Goal: Task Accomplishment & Management: Complete application form

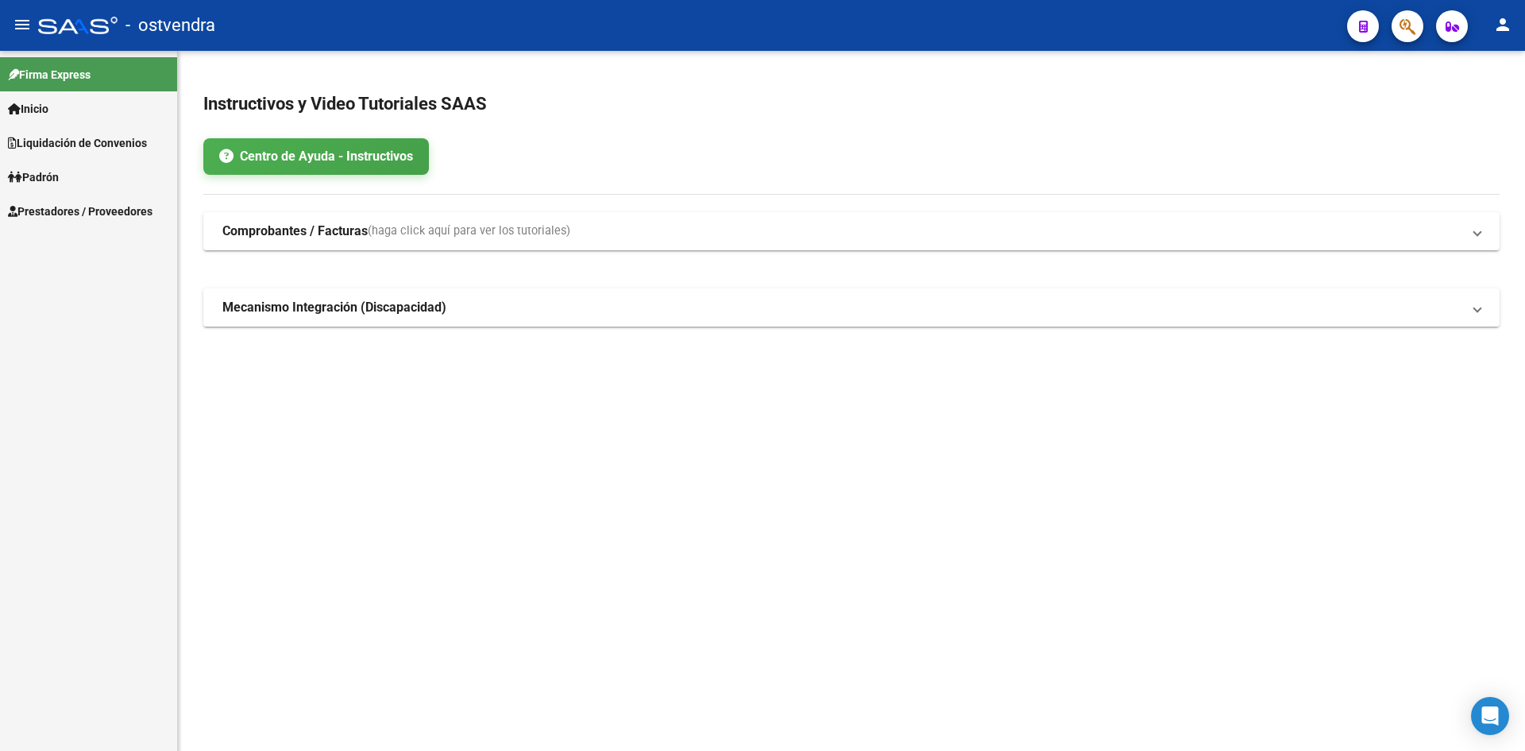
click at [96, 205] on span "Prestadores / Proveedores" at bounding box center [80, 211] width 145 height 17
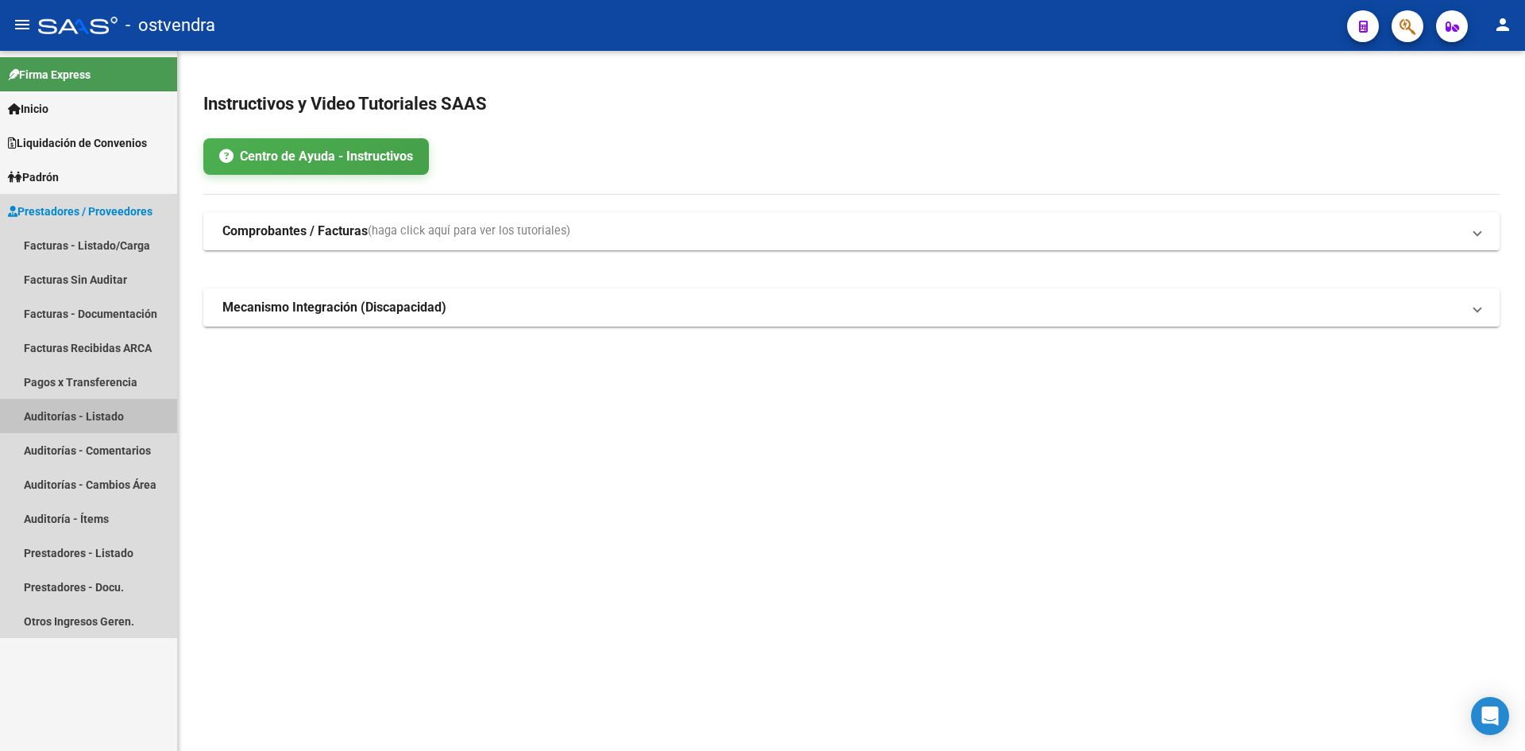
click at [105, 413] on link "Auditorías - Listado" at bounding box center [88, 416] width 177 height 34
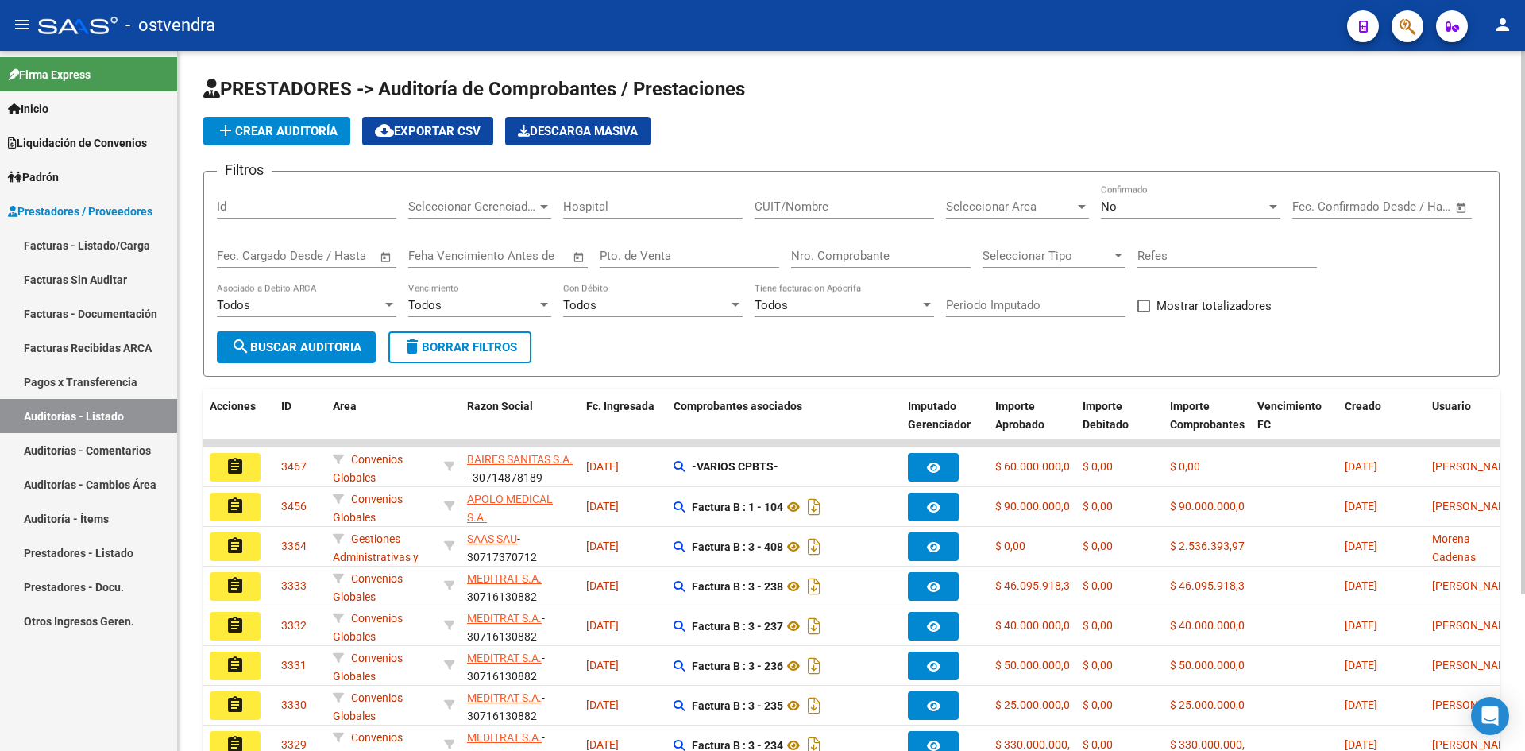
click at [760, 215] on div "CUIT/Nombre" at bounding box center [845, 201] width 180 height 34
click at [760, 206] on div "No" at bounding box center [1183, 206] width 165 height 14
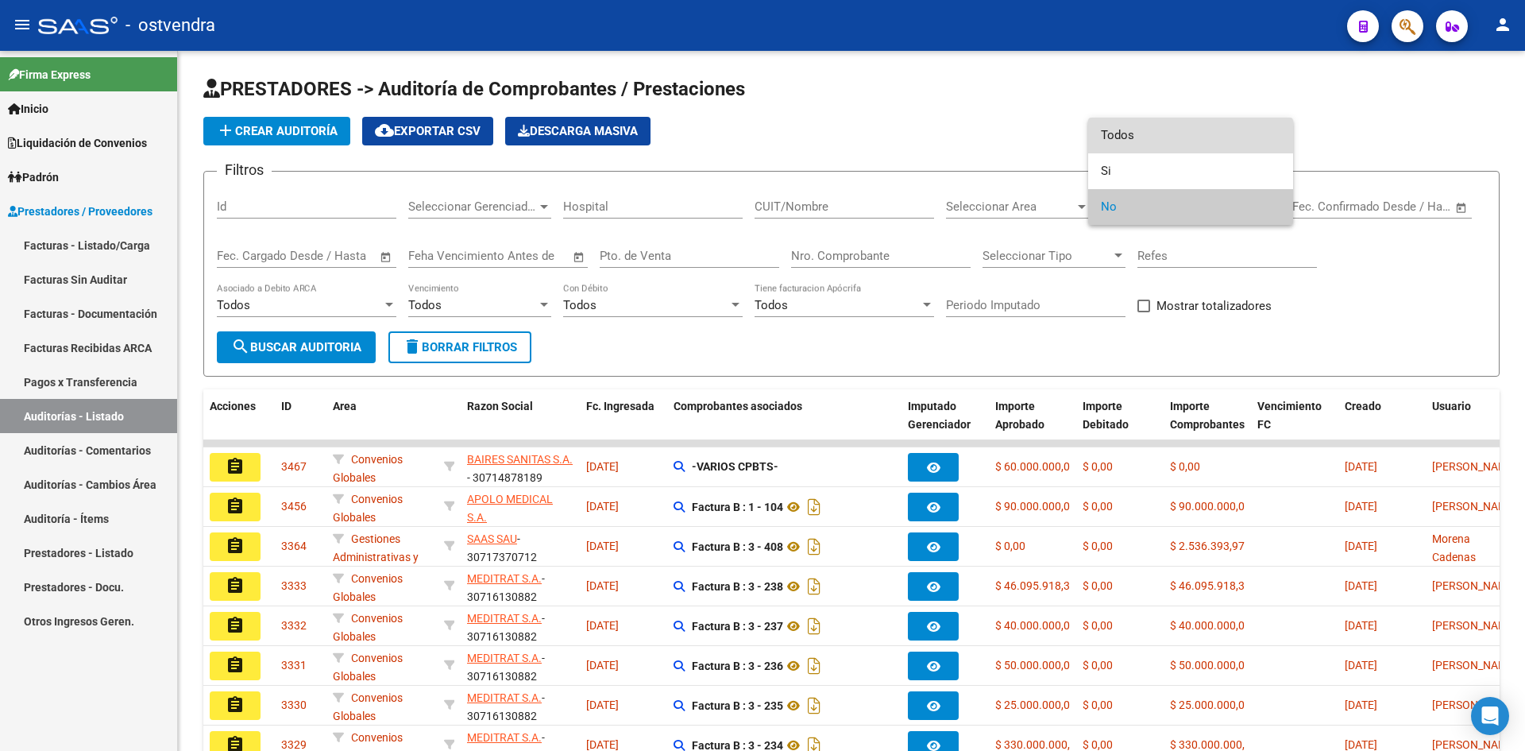
click at [760, 142] on span "Todos" at bounding box center [1191, 136] width 180 height 36
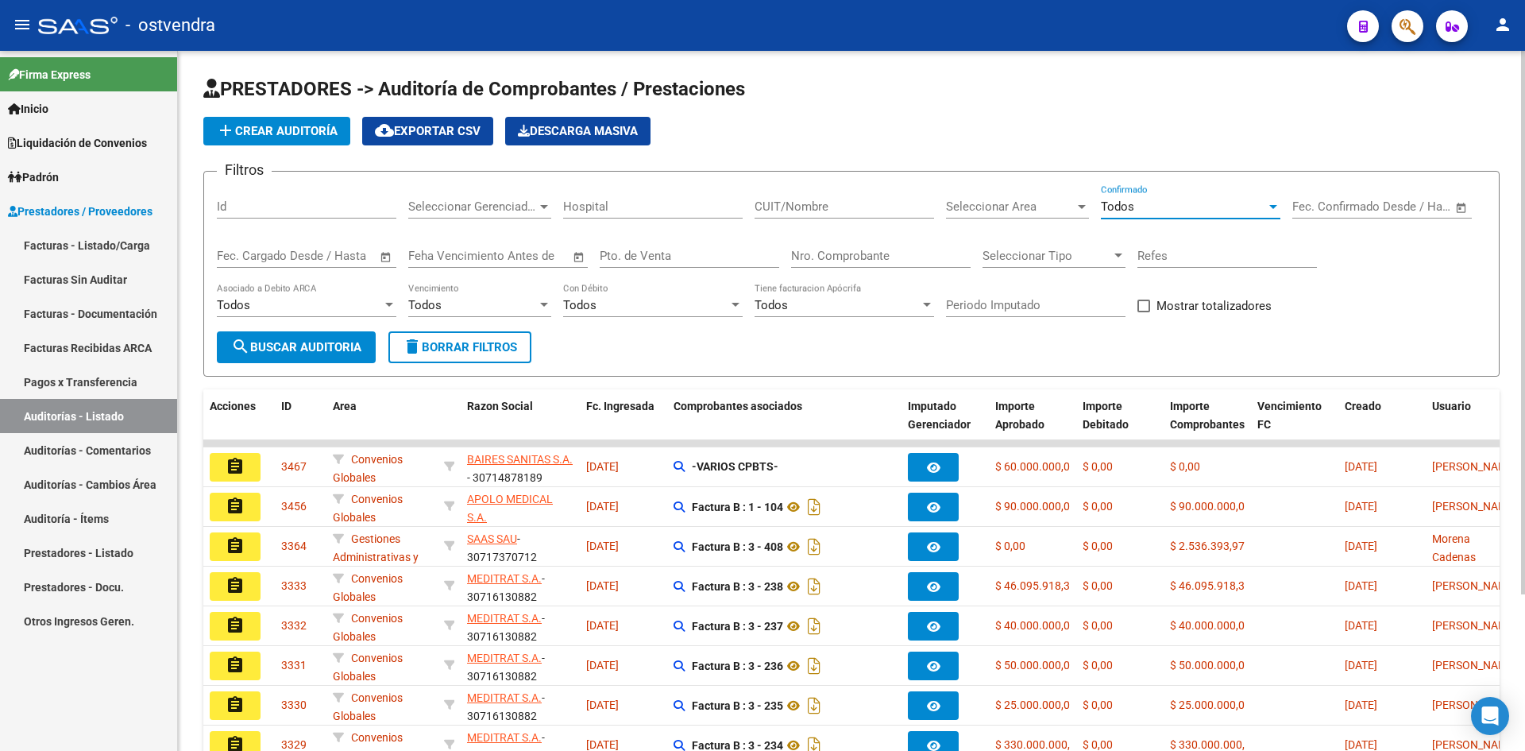
click at [760, 244] on div "Nro. Comprobante" at bounding box center [881, 251] width 180 height 34
click at [760, 254] on input "Nro. Comprobante" at bounding box center [881, 256] width 180 height 14
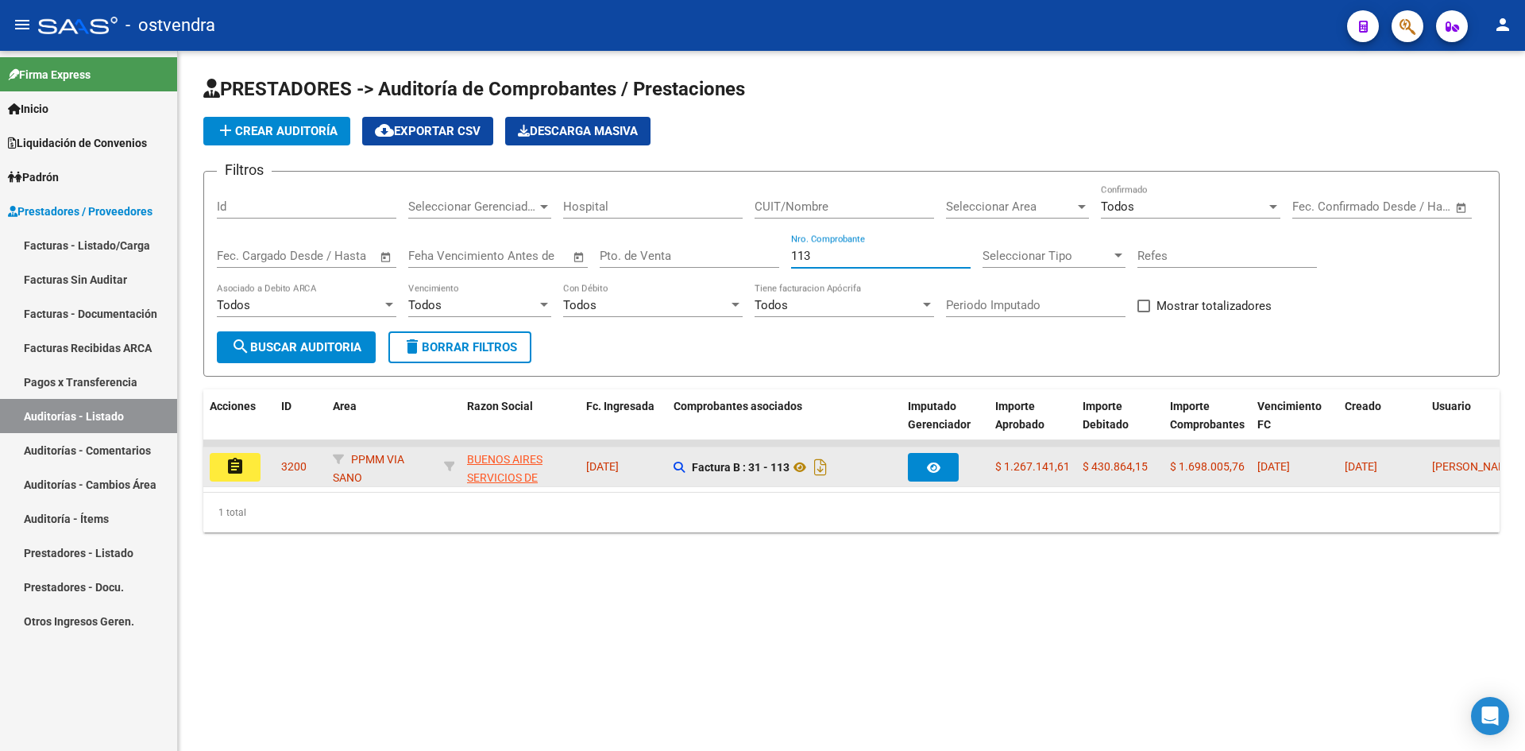
type input "113"
click at [250, 458] on button "assignment" at bounding box center [235, 467] width 51 height 29
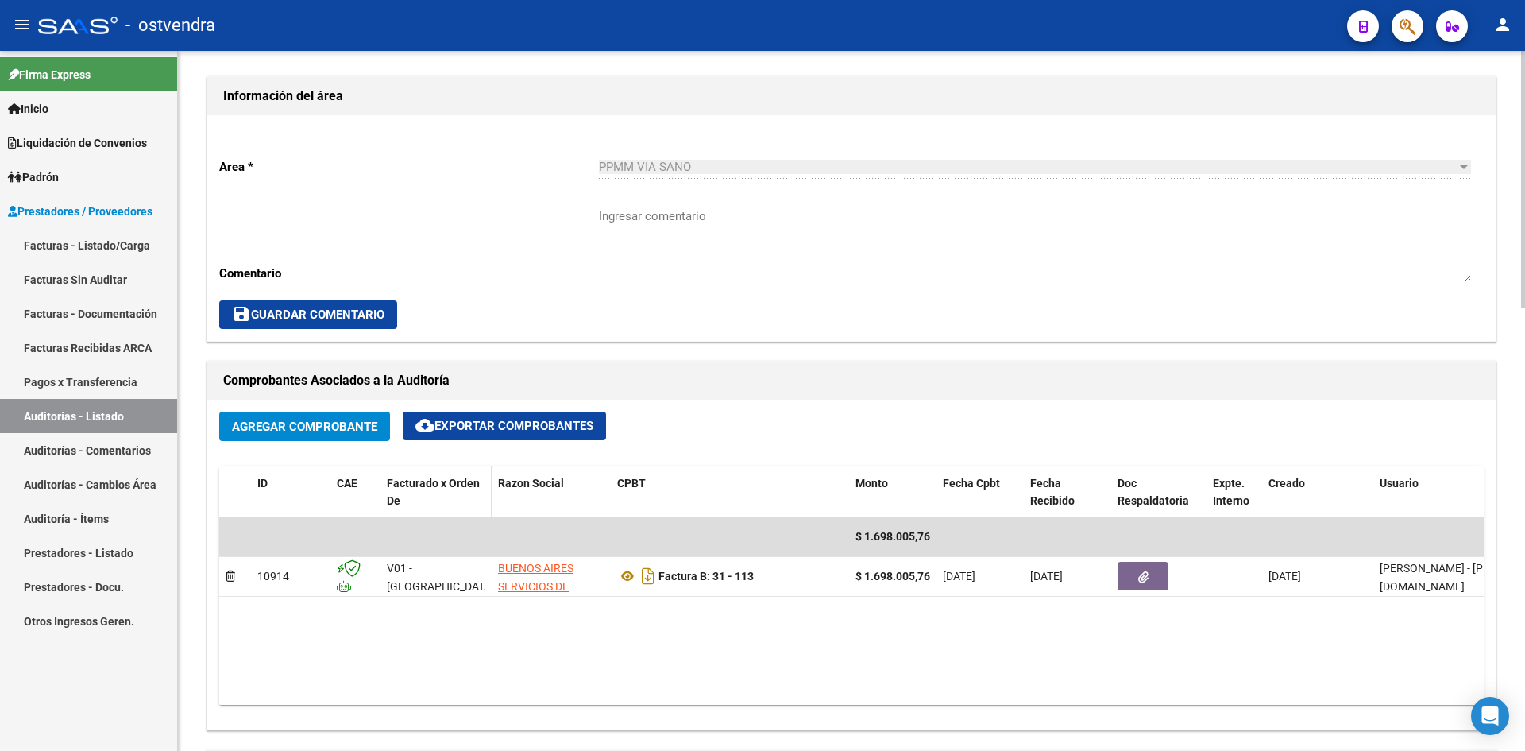
scroll to position [477, 0]
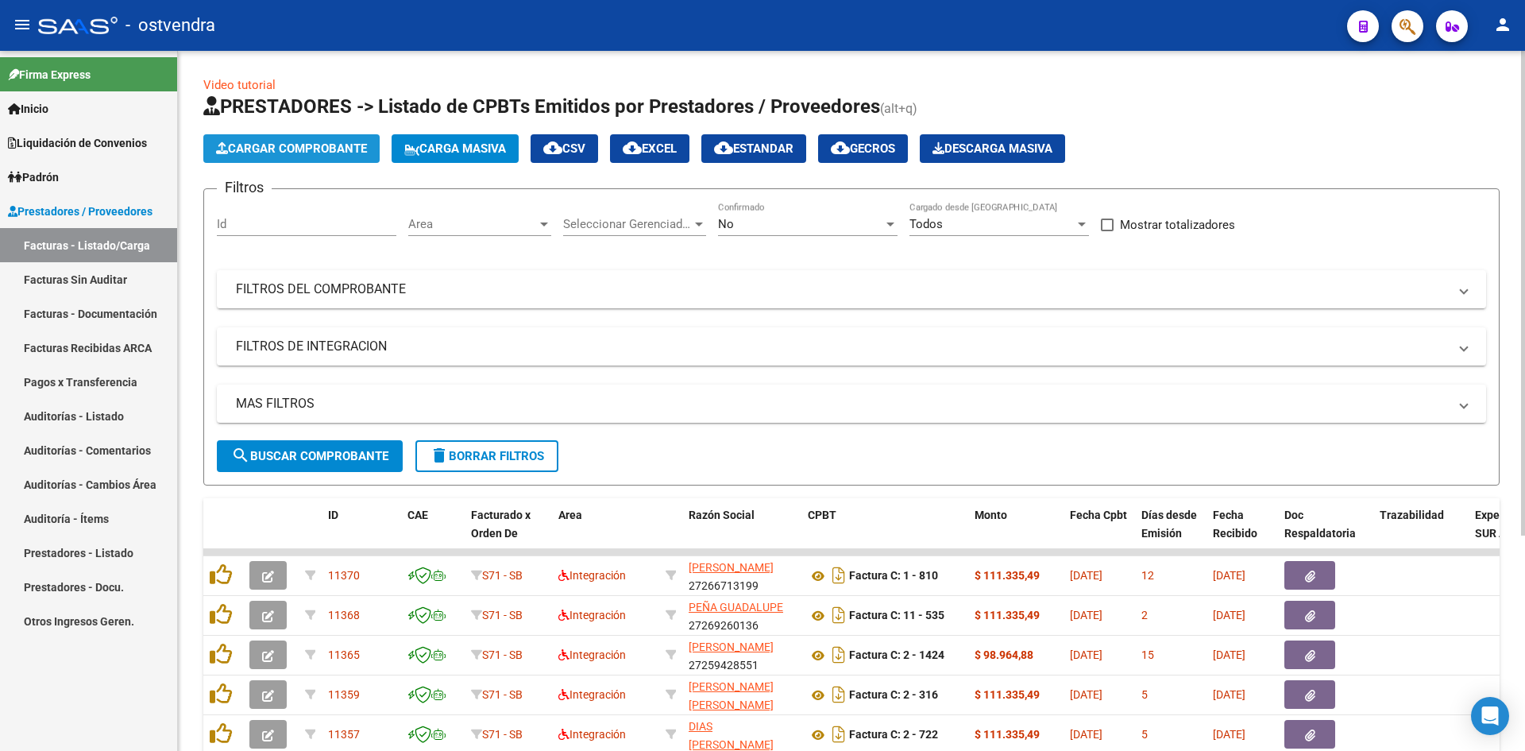
click at [354, 160] on button "Cargar Comprobante" at bounding box center [291, 148] width 176 height 29
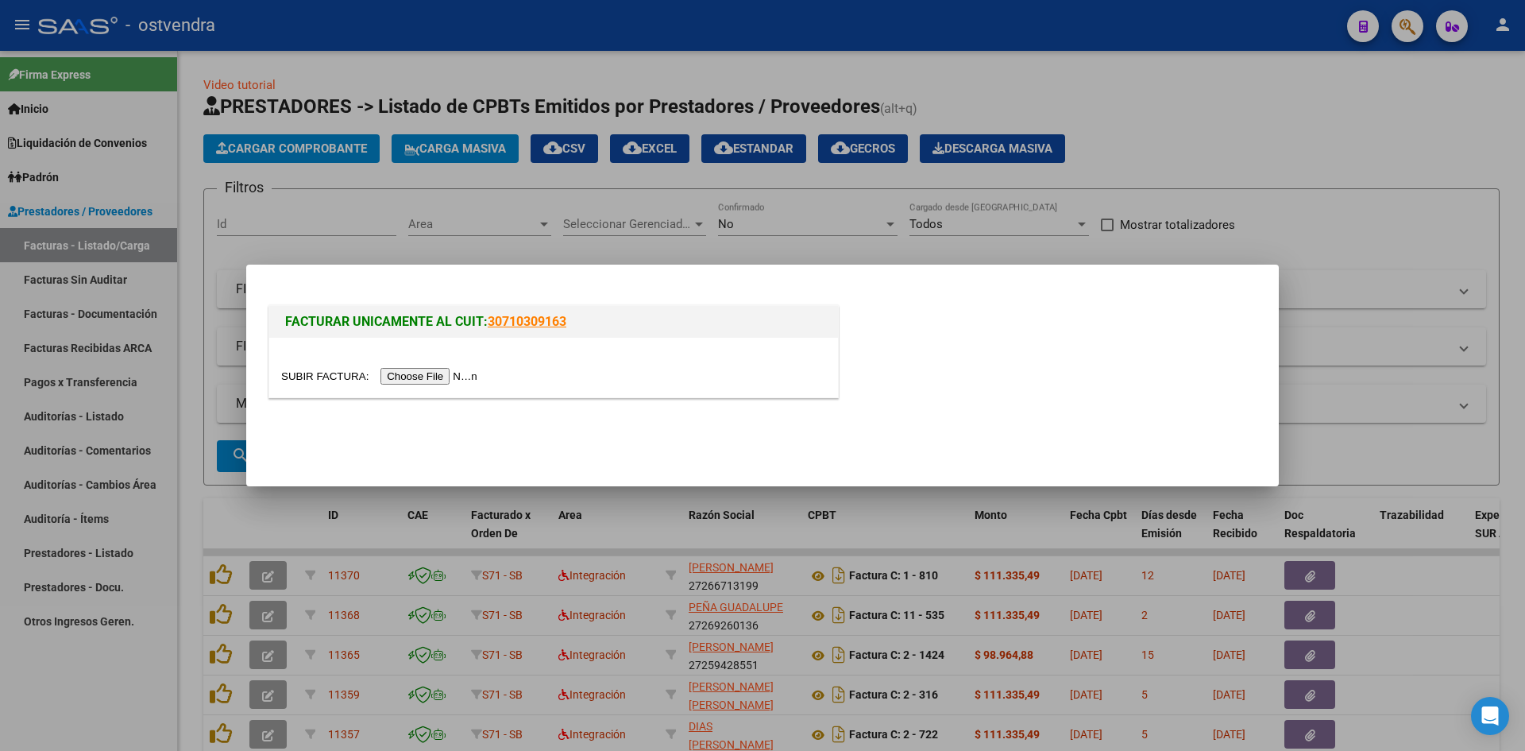
click at [431, 373] on input "file" at bounding box center [381, 376] width 201 height 17
click at [607, 183] on div at bounding box center [762, 375] width 1525 height 751
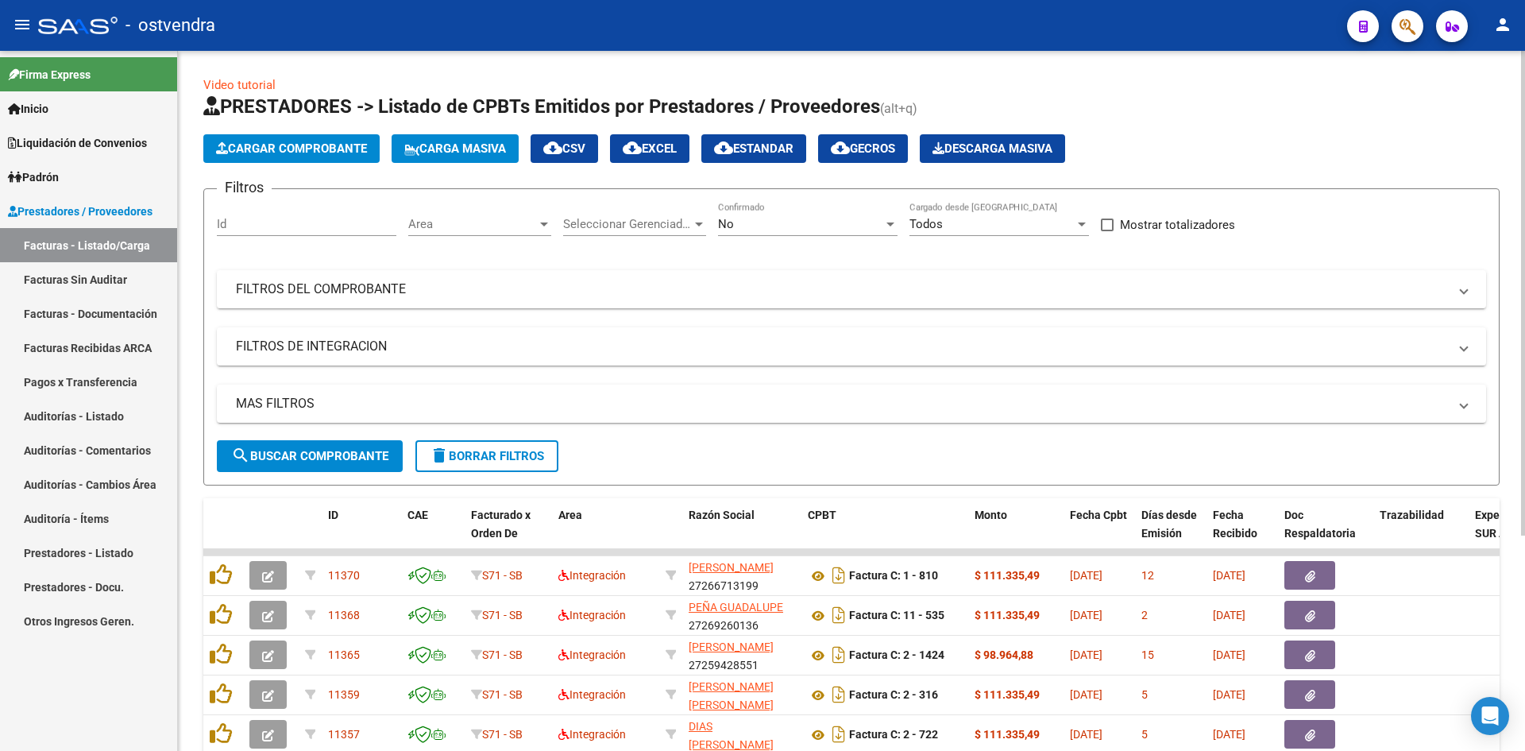
click at [1161, 148] on div "Cargar Comprobante Carga Masiva cloud_download CSV cloud_download EXCEL cloud_d…" at bounding box center [851, 148] width 1297 height 29
click at [353, 154] on span "Cargar Comprobante" at bounding box center [291, 148] width 151 height 14
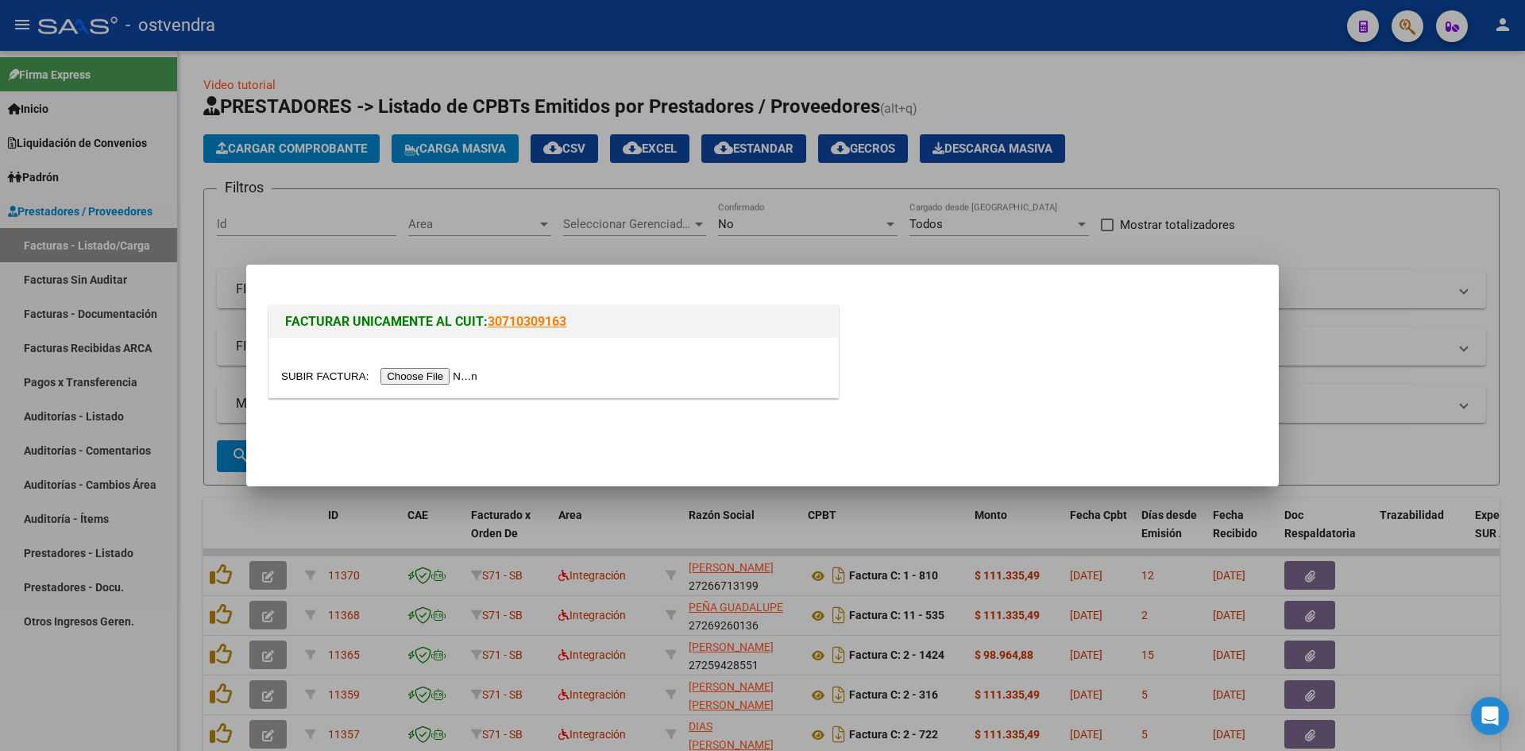
click at [399, 383] on input "file" at bounding box center [381, 376] width 201 height 17
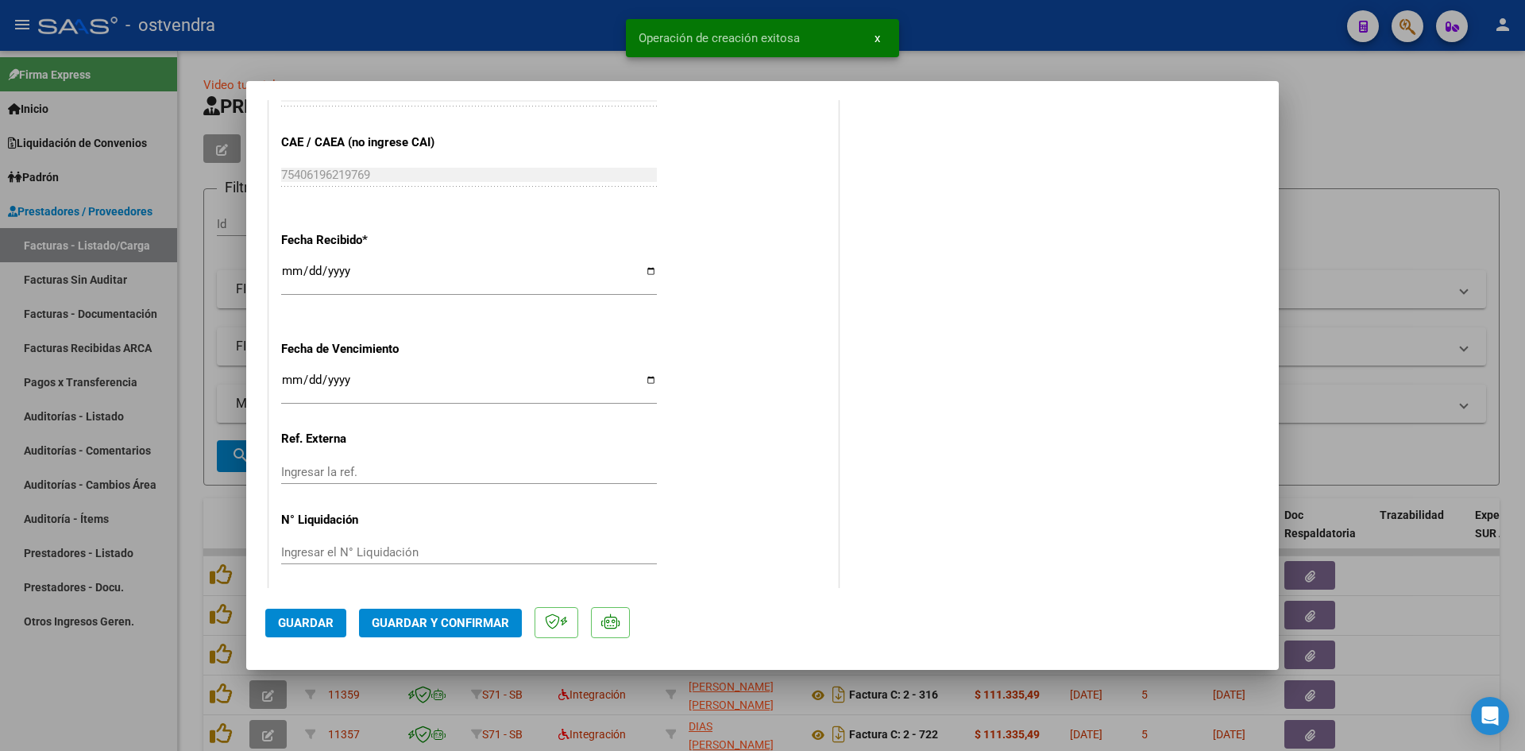
scroll to position [953, 0]
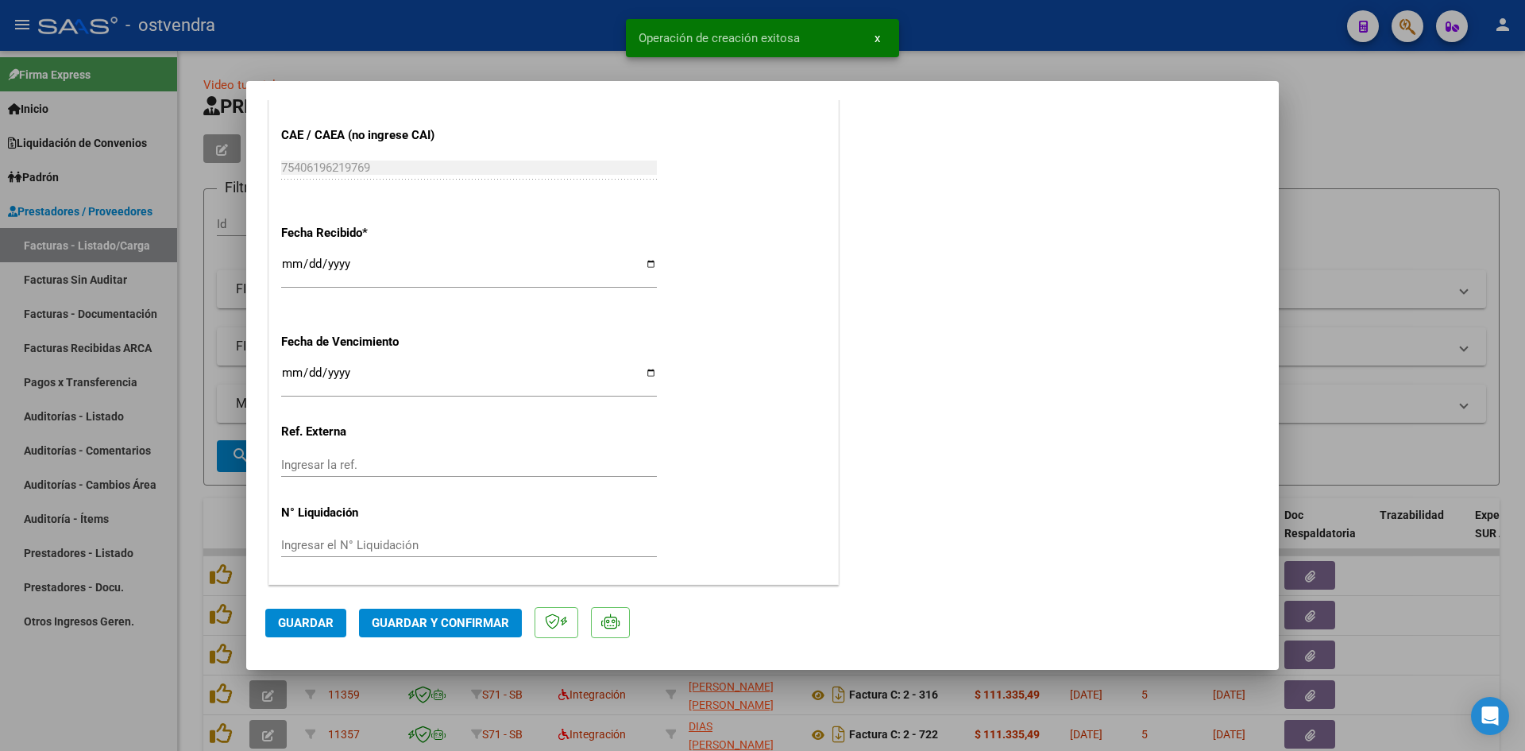
click at [444, 616] on span "Guardar y Confirmar" at bounding box center [440, 623] width 137 height 14
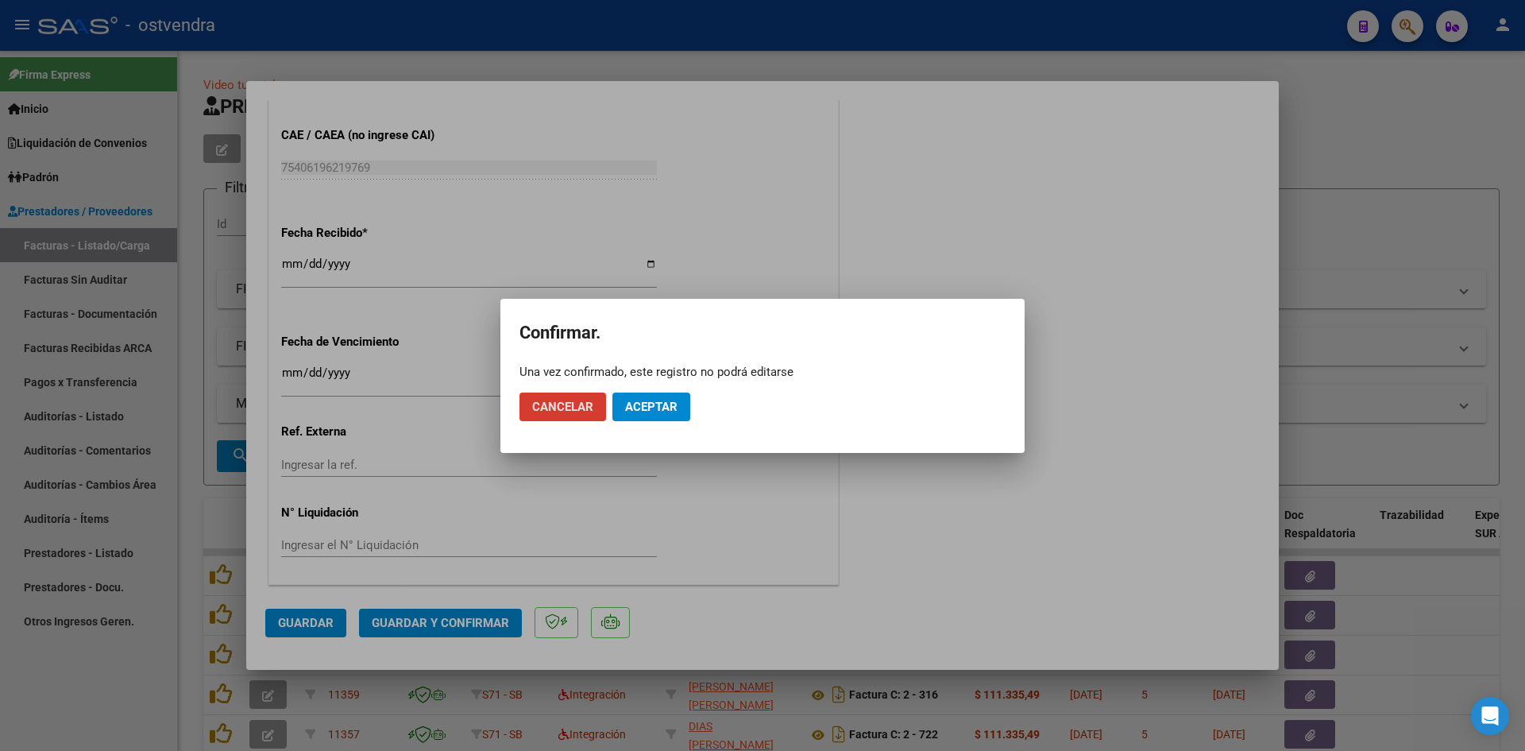
click at [633, 419] on button "Aceptar" at bounding box center [652, 406] width 78 height 29
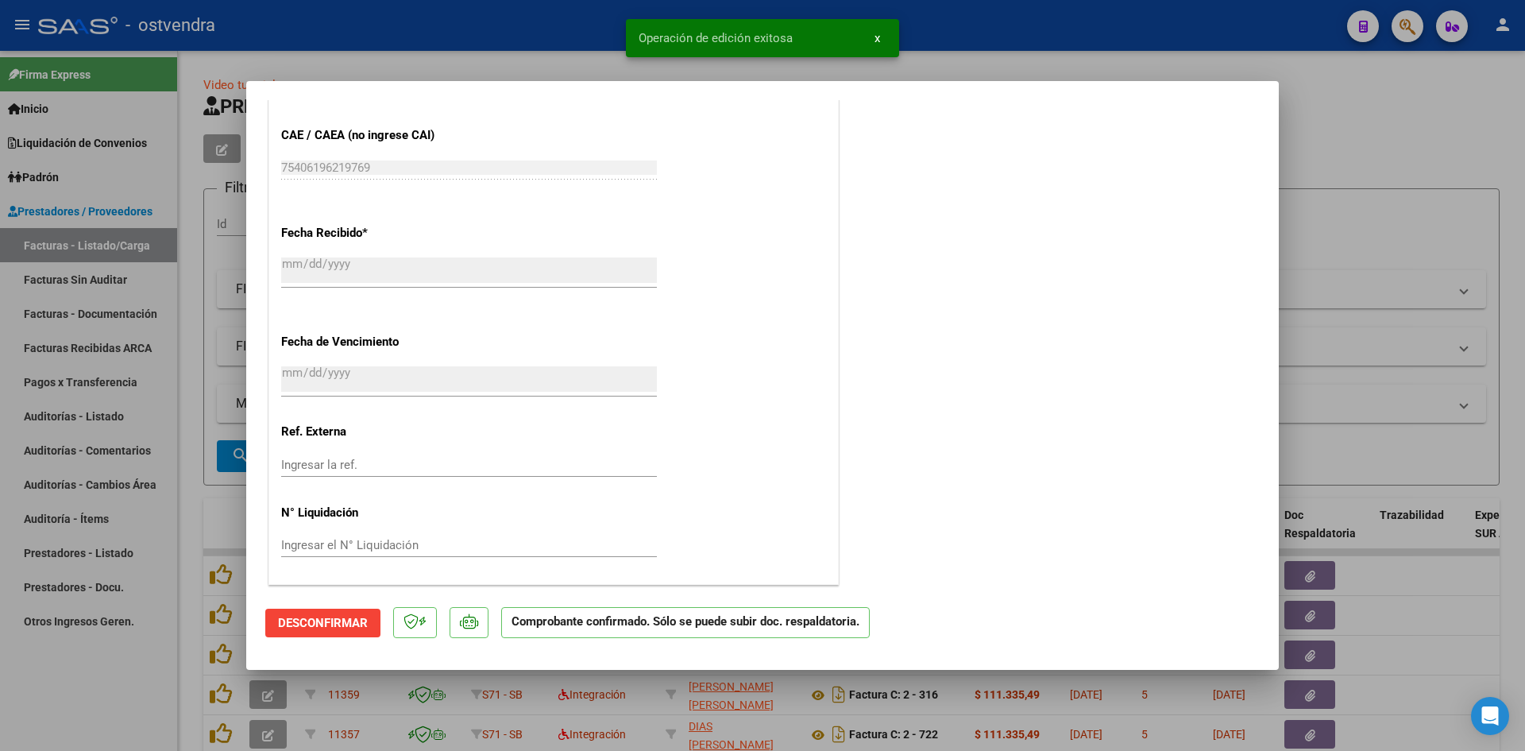
click at [489, 76] on div at bounding box center [762, 375] width 1525 height 751
type input "$ 0,00"
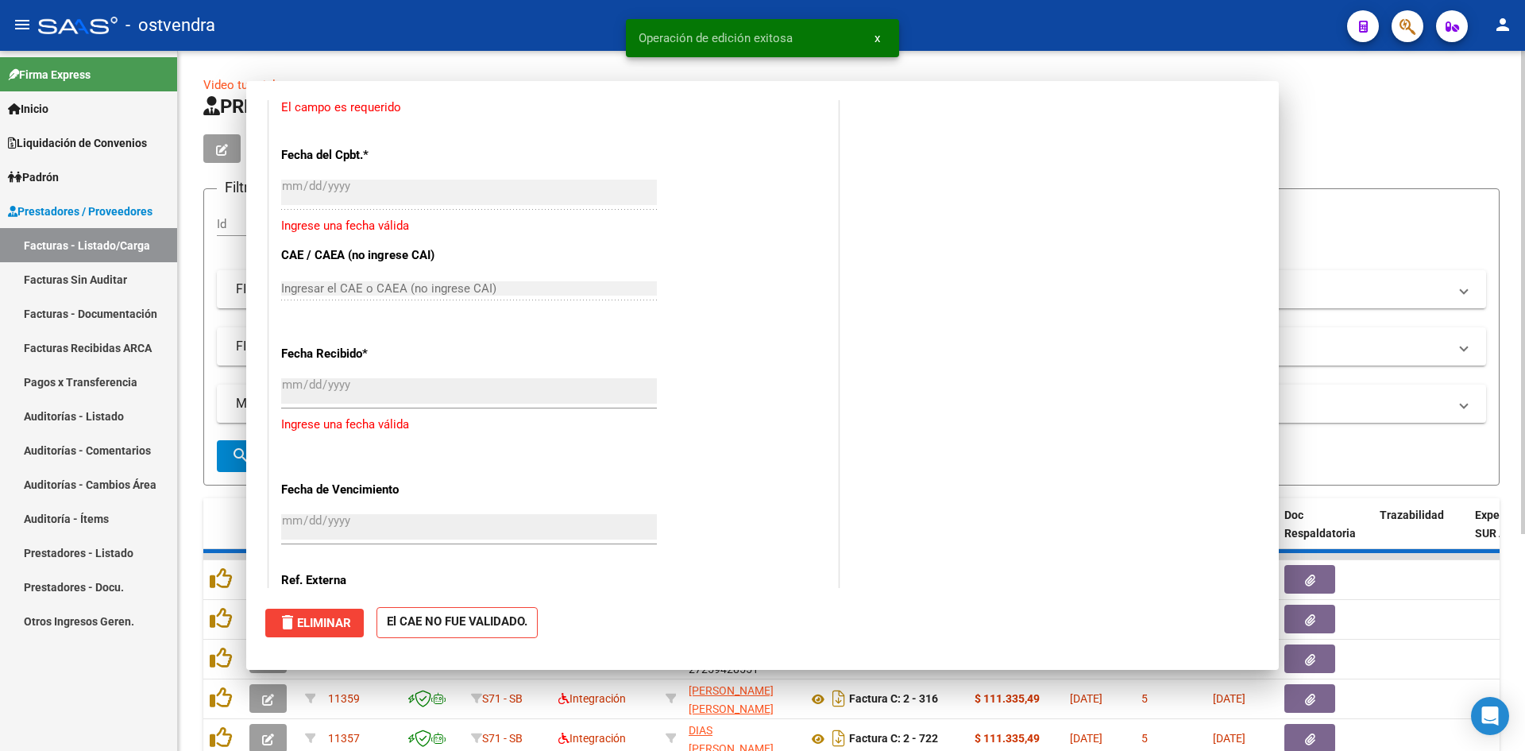
scroll to position [1063, 0]
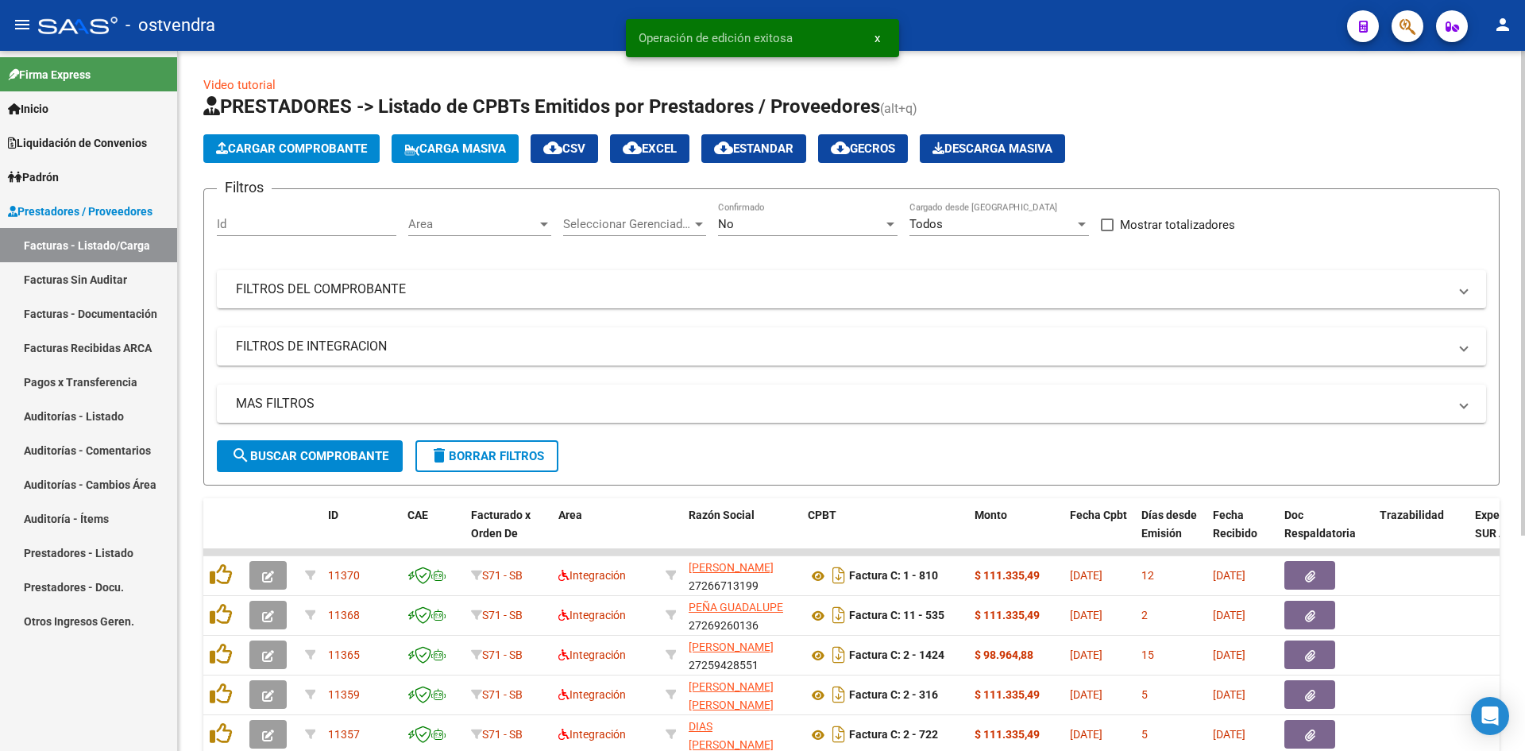
click at [327, 148] on span "Cargar Comprobante" at bounding box center [291, 148] width 151 height 14
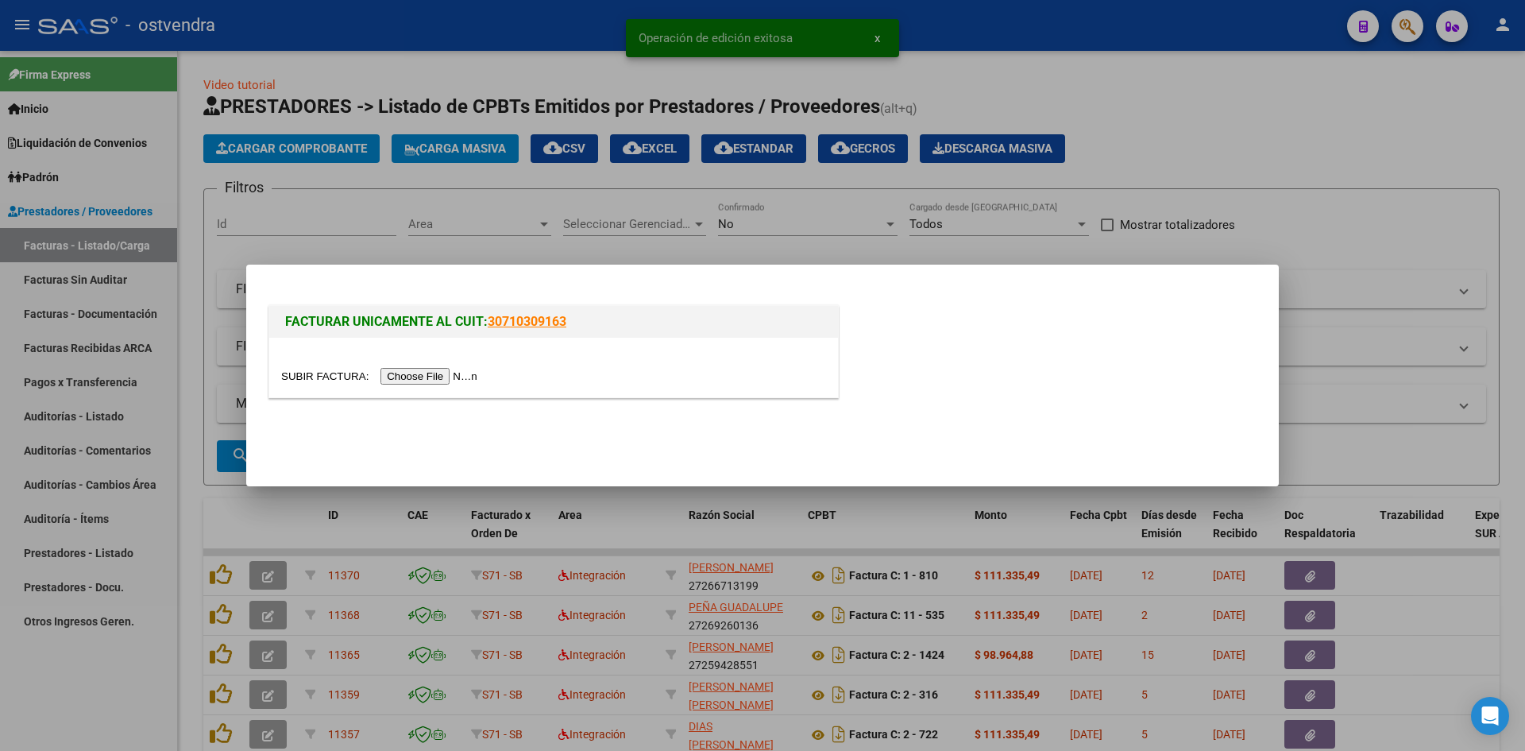
click at [423, 372] on input "file" at bounding box center [381, 376] width 201 height 17
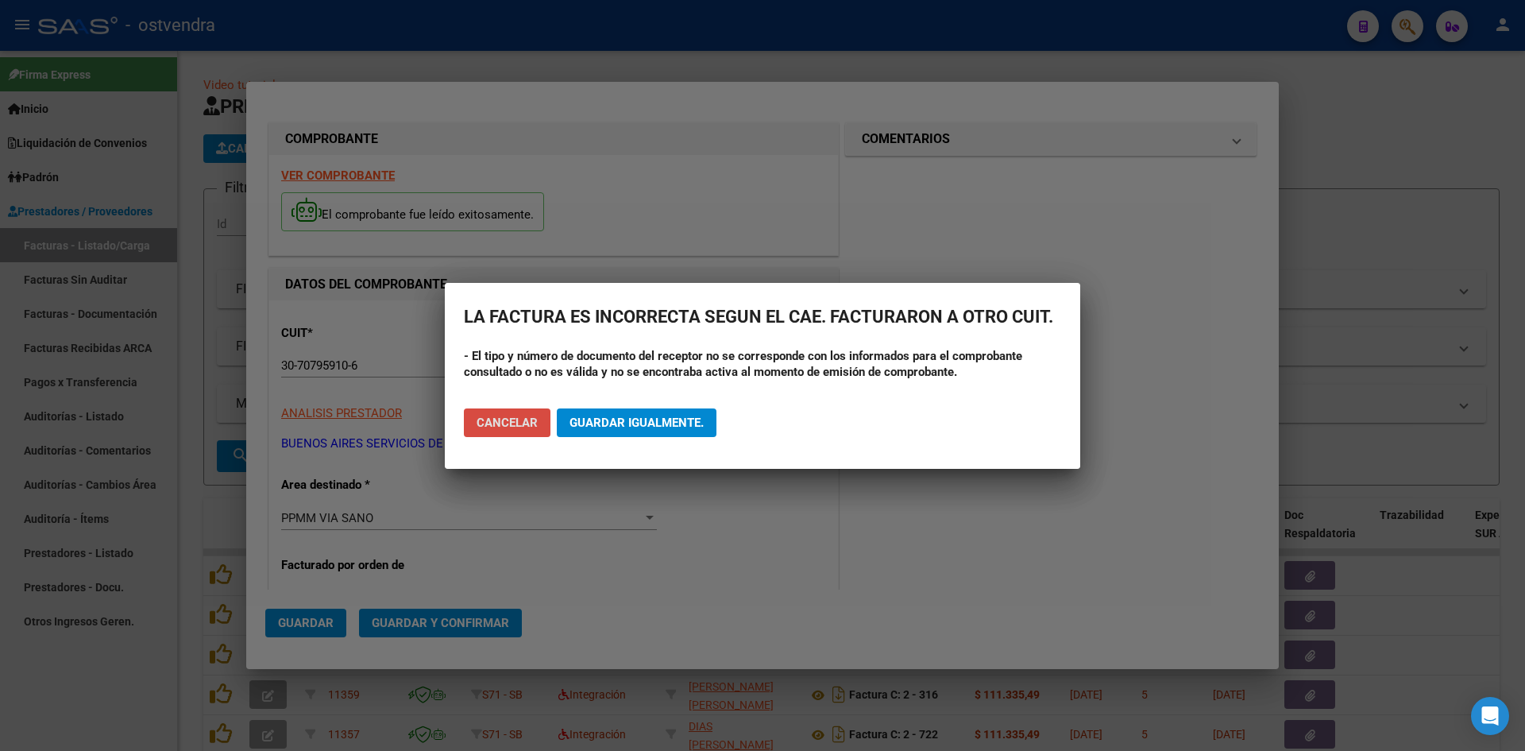
click at [505, 435] on button "Cancelar" at bounding box center [507, 422] width 87 height 29
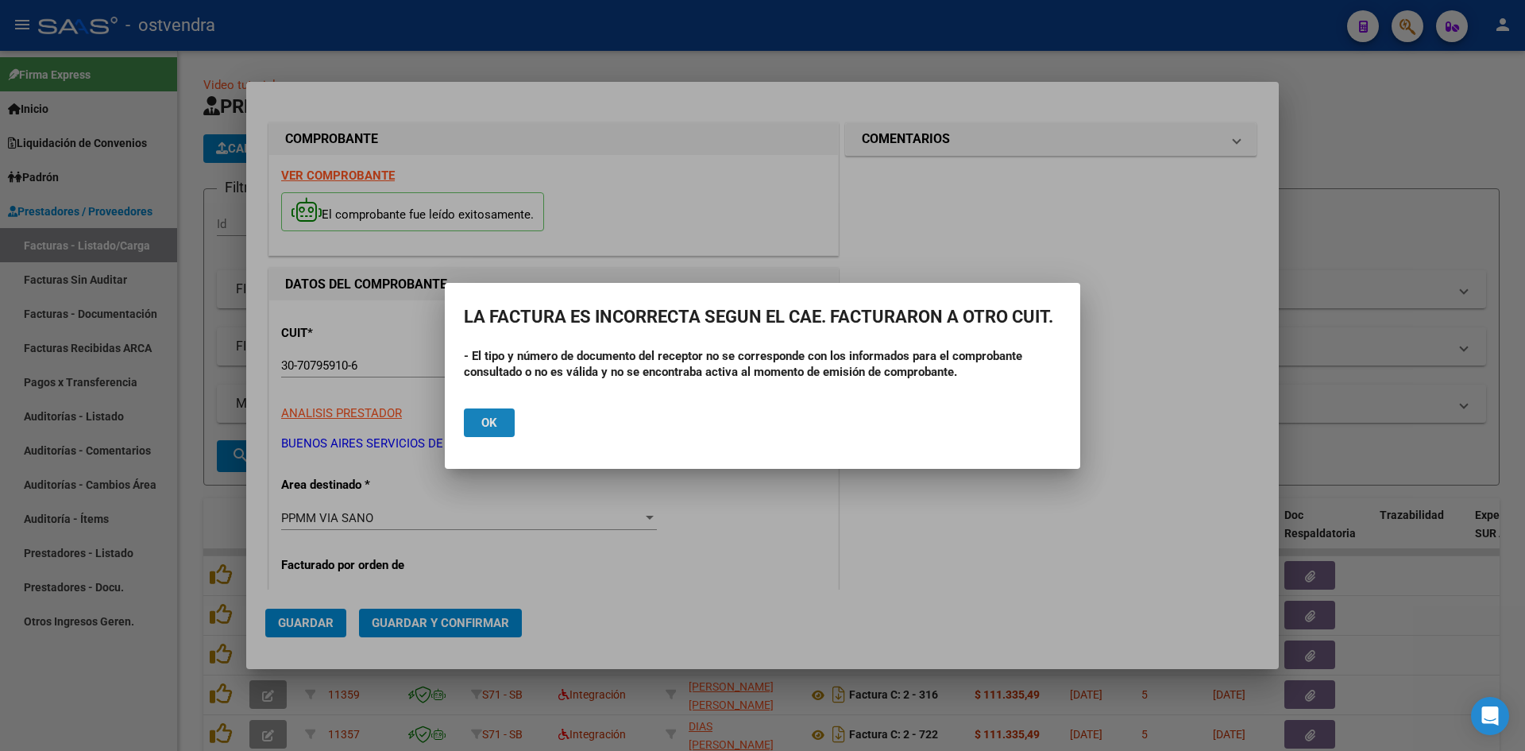
click at [504, 431] on button "Ok" at bounding box center [489, 422] width 51 height 29
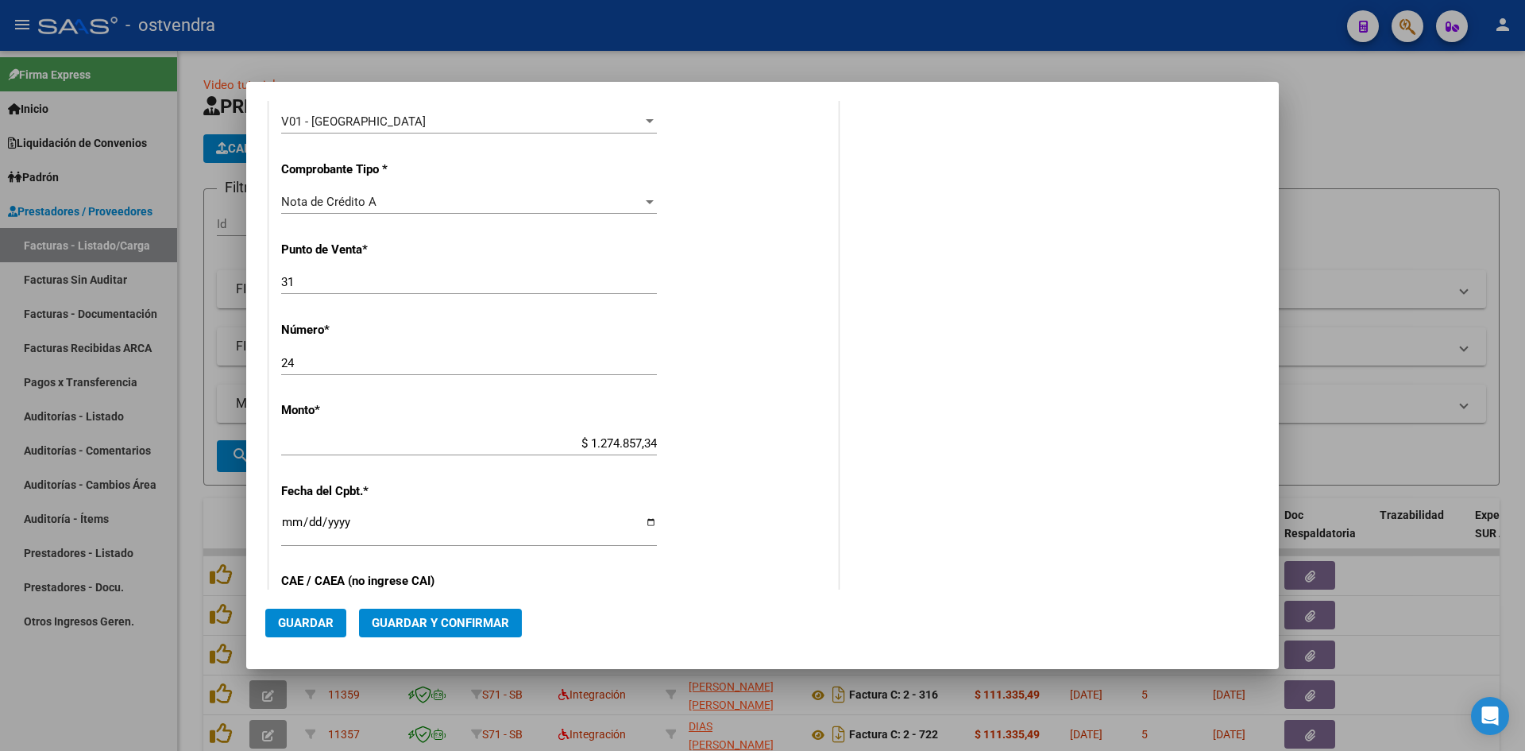
scroll to position [922, 0]
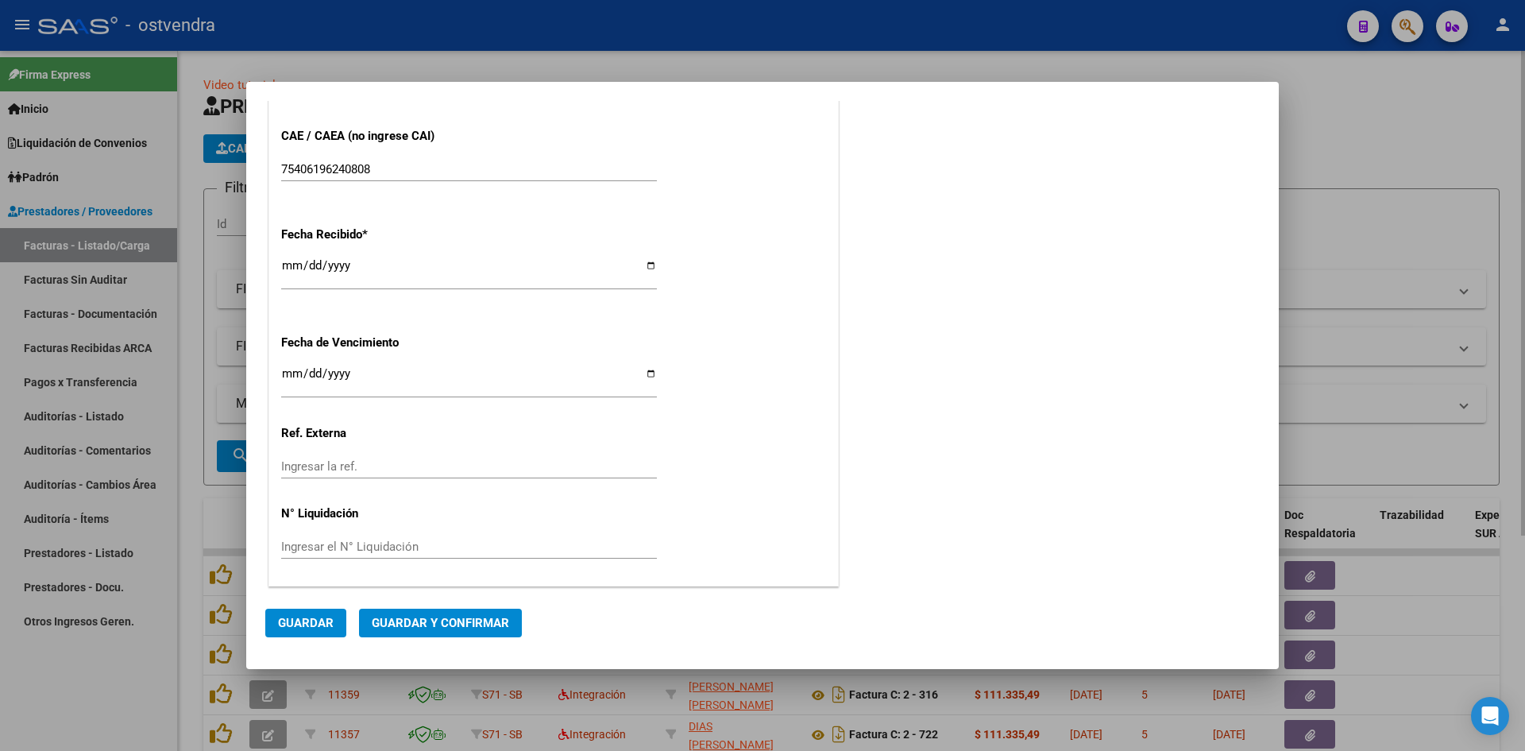
click at [464, 64] on div at bounding box center [762, 375] width 1525 height 751
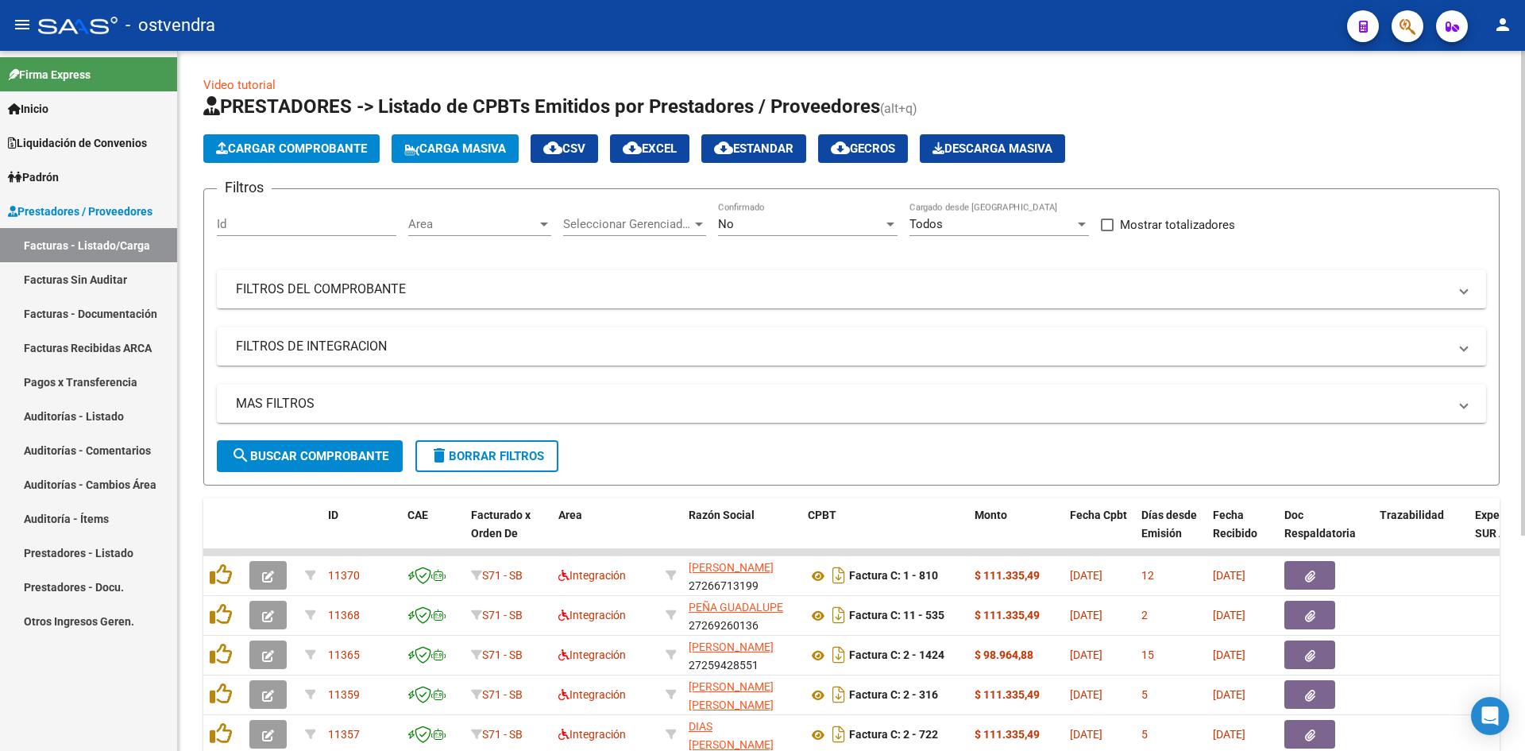
click at [356, 143] on span "Cargar Comprobante" at bounding box center [291, 148] width 151 height 14
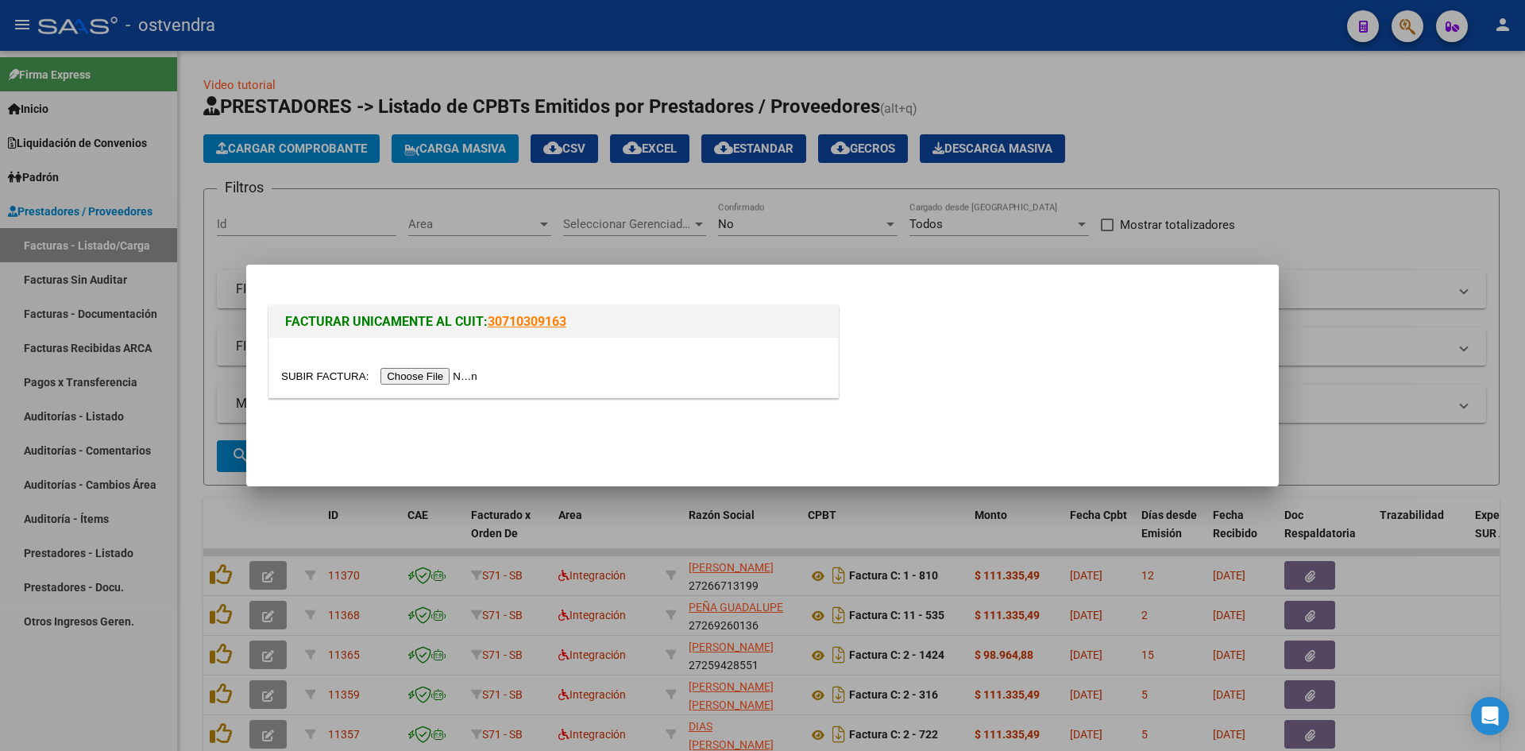
click at [411, 359] on div at bounding box center [553, 368] width 569 height 60
click at [415, 367] on div at bounding box center [553, 376] width 545 height 18
click at [410, 376] on input "file" at bounding box center [381, 376] width 201 height 17
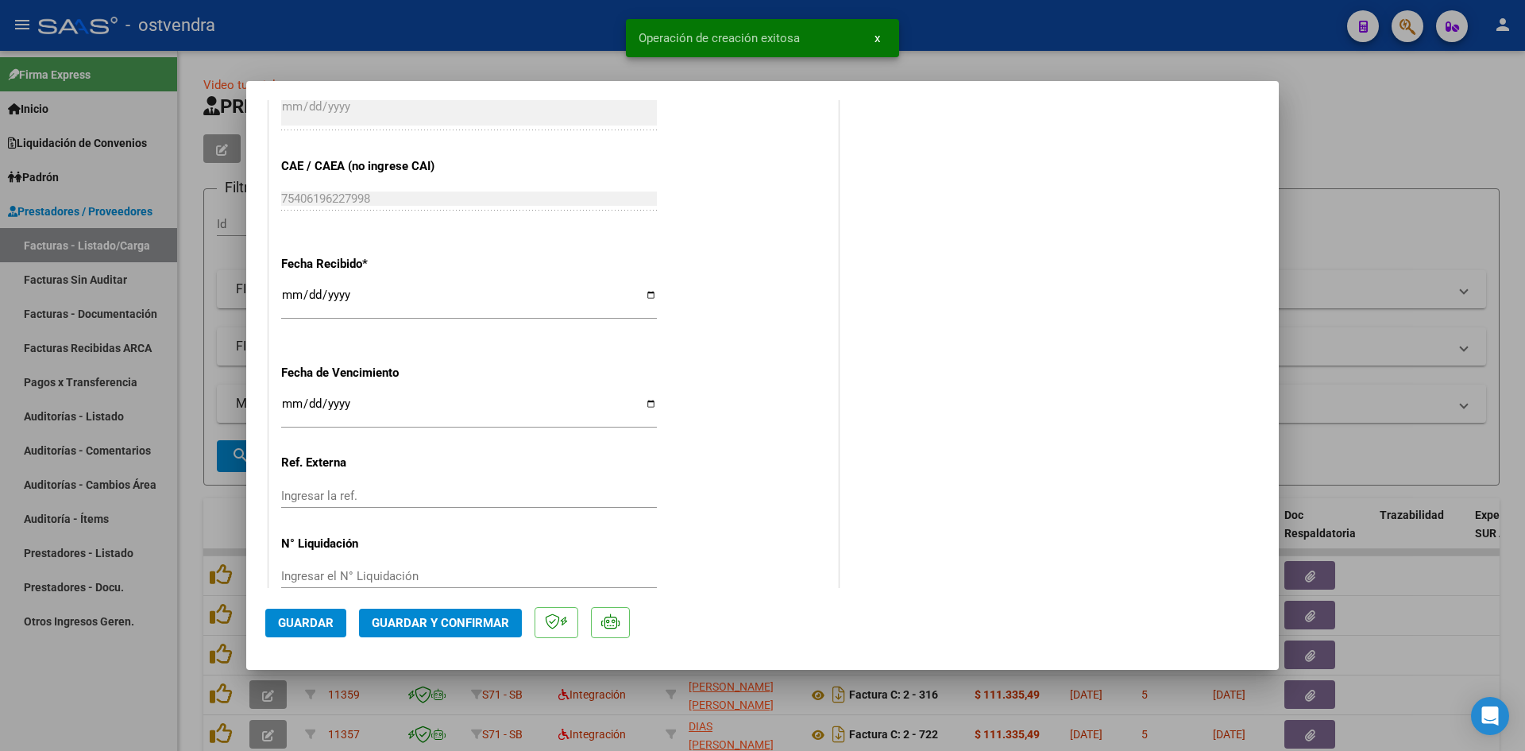
scroll to position [953, 0]
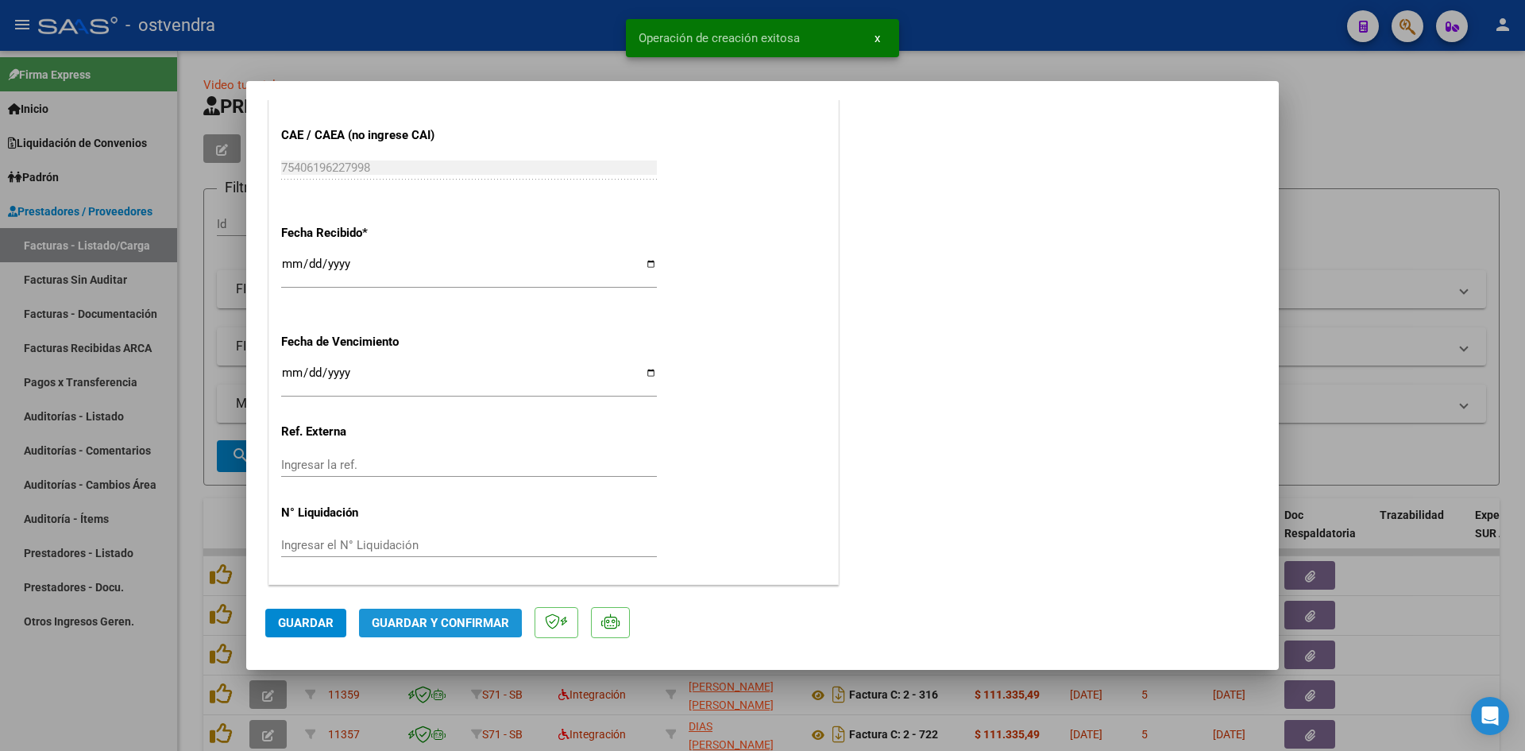
click at [429, 616] on span "Guardar y Confirmar" at bounding box center [440, 623] width 137 height 14
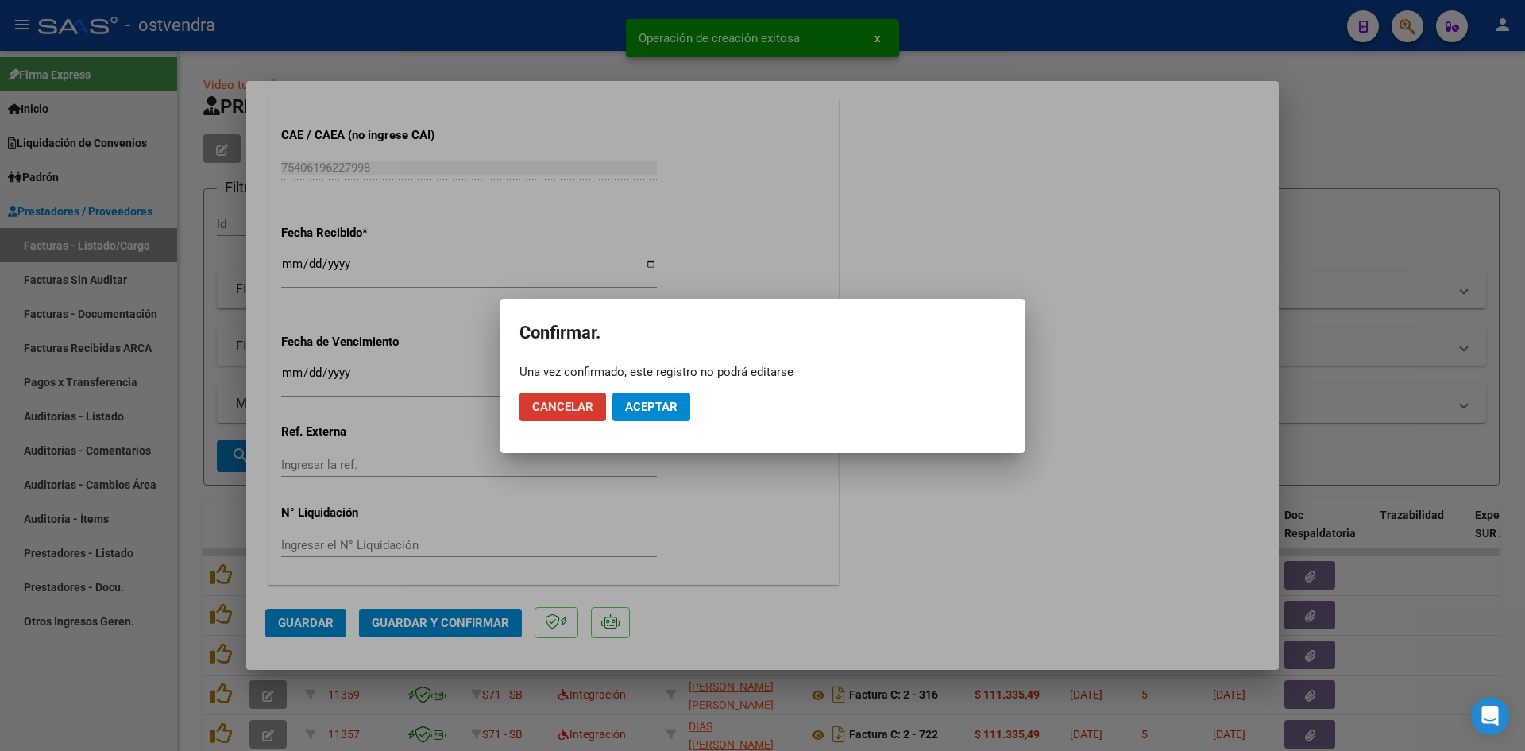
click at [643, 408] on span "Aceptar" at bounding box center [651, 407] width 52 height 14
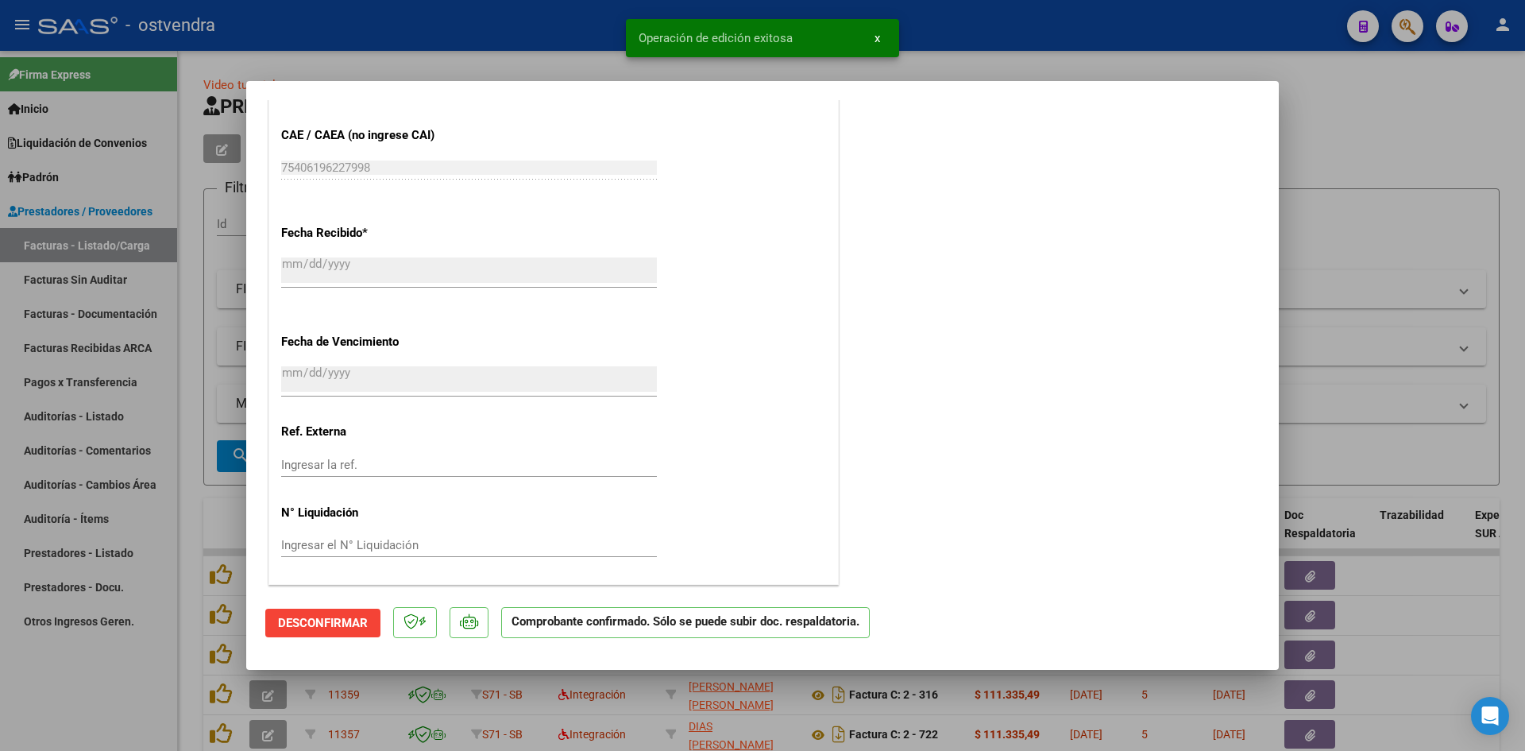
click at [508, 74] on div at bounding box center [762, 375] width 1525 height 751
type input "$ 0,00"
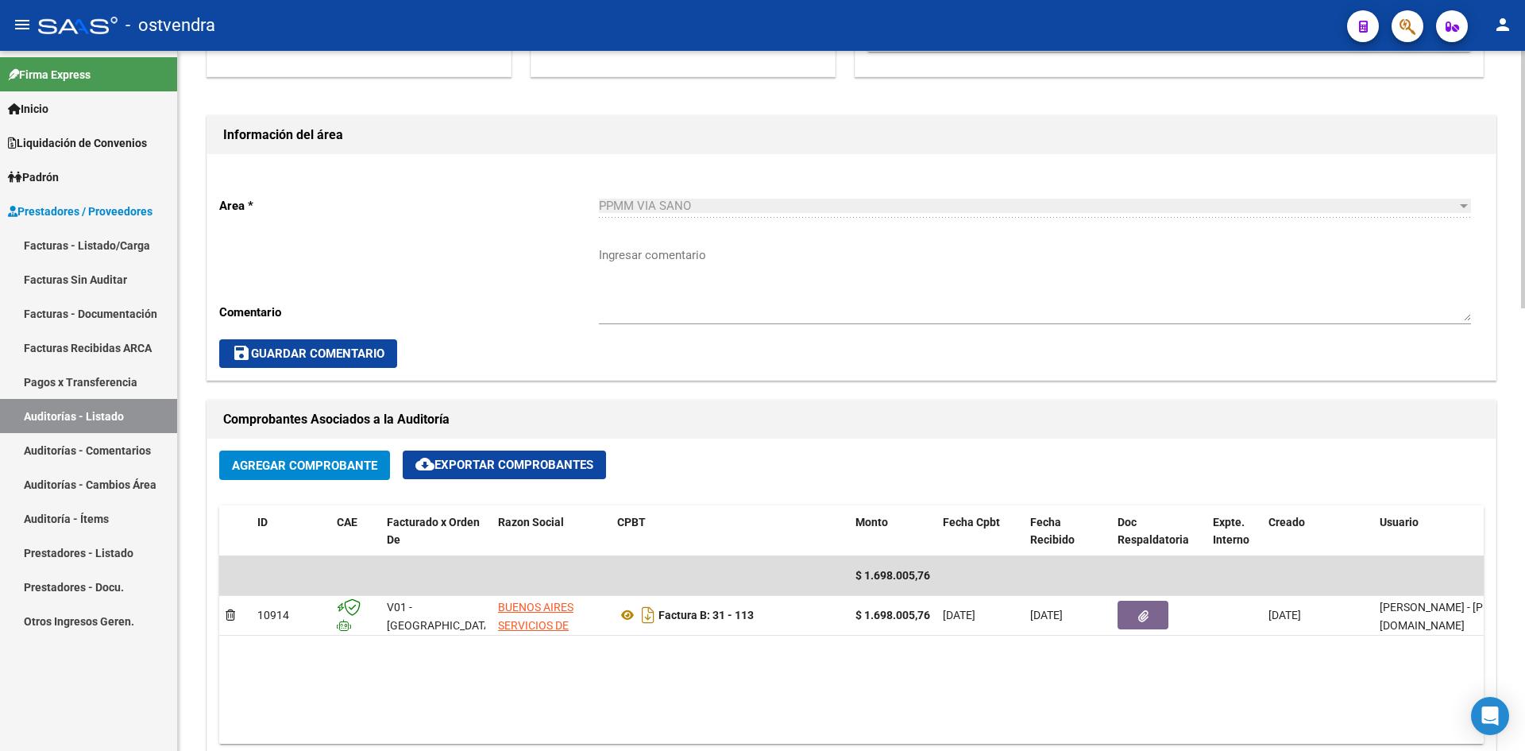
scroll to position [636, 0]
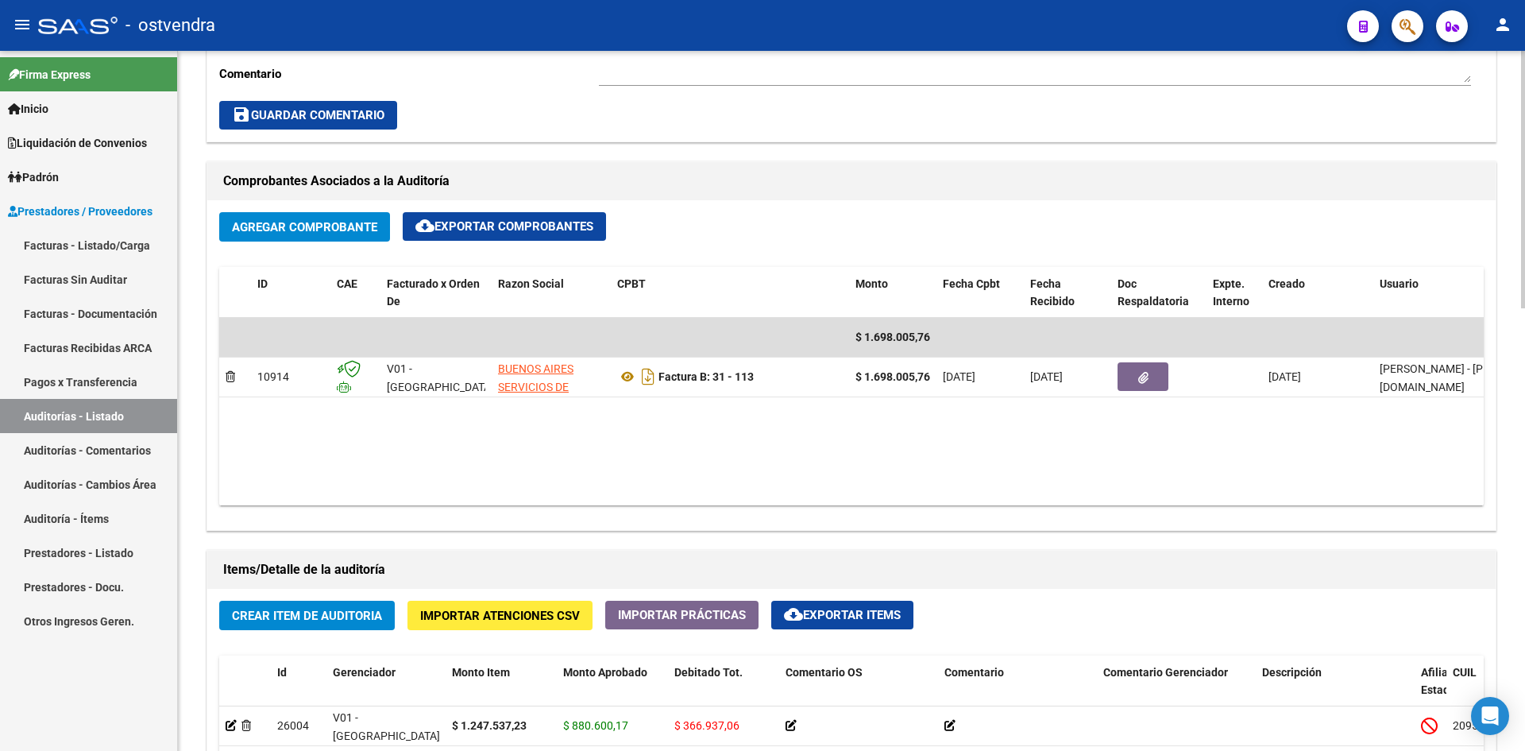
click at [323, 234] on span "Agregar Comprobante" at bounding box center [304, 227] width 145 height 14
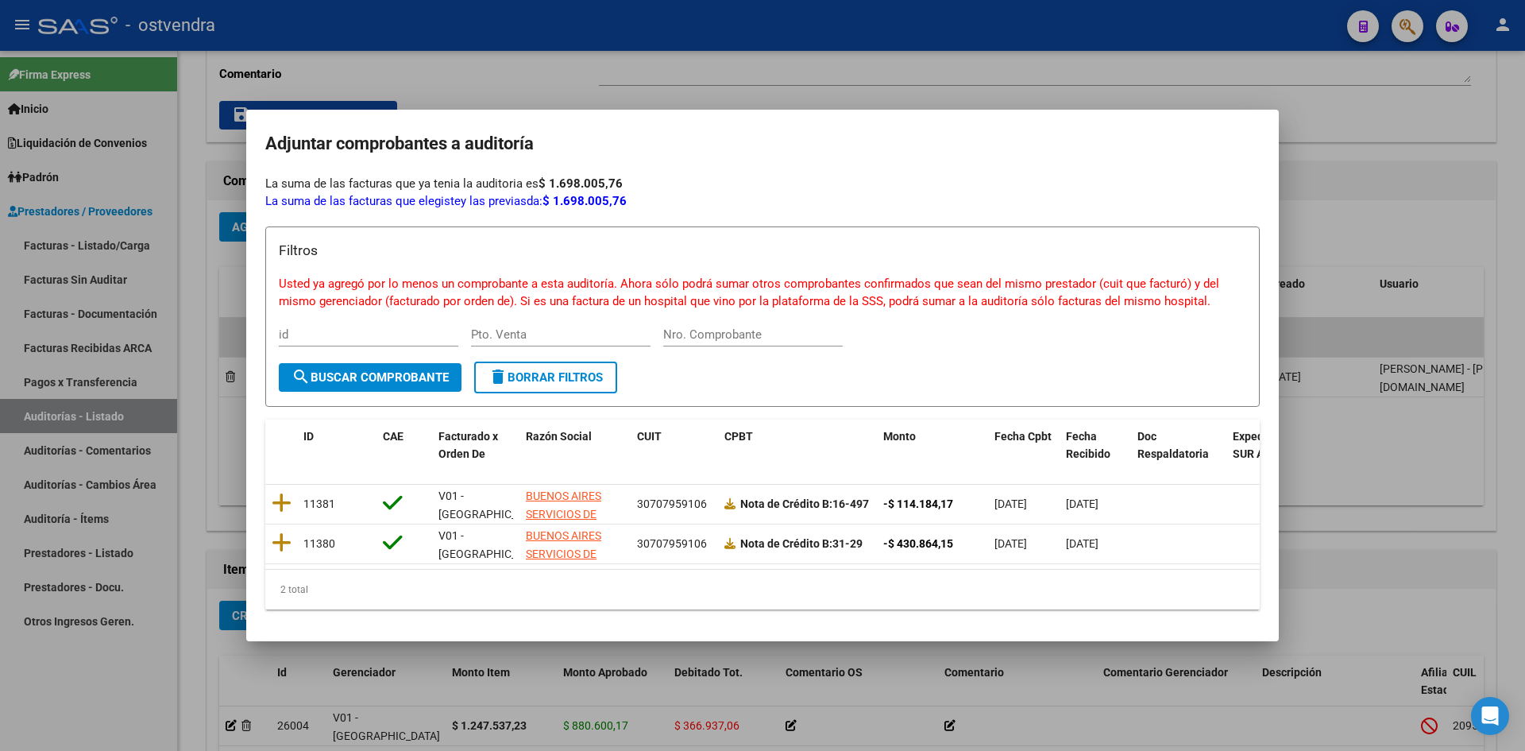
click at [473, 68] on div at bounding box center [762, 375] width 1525 height 751
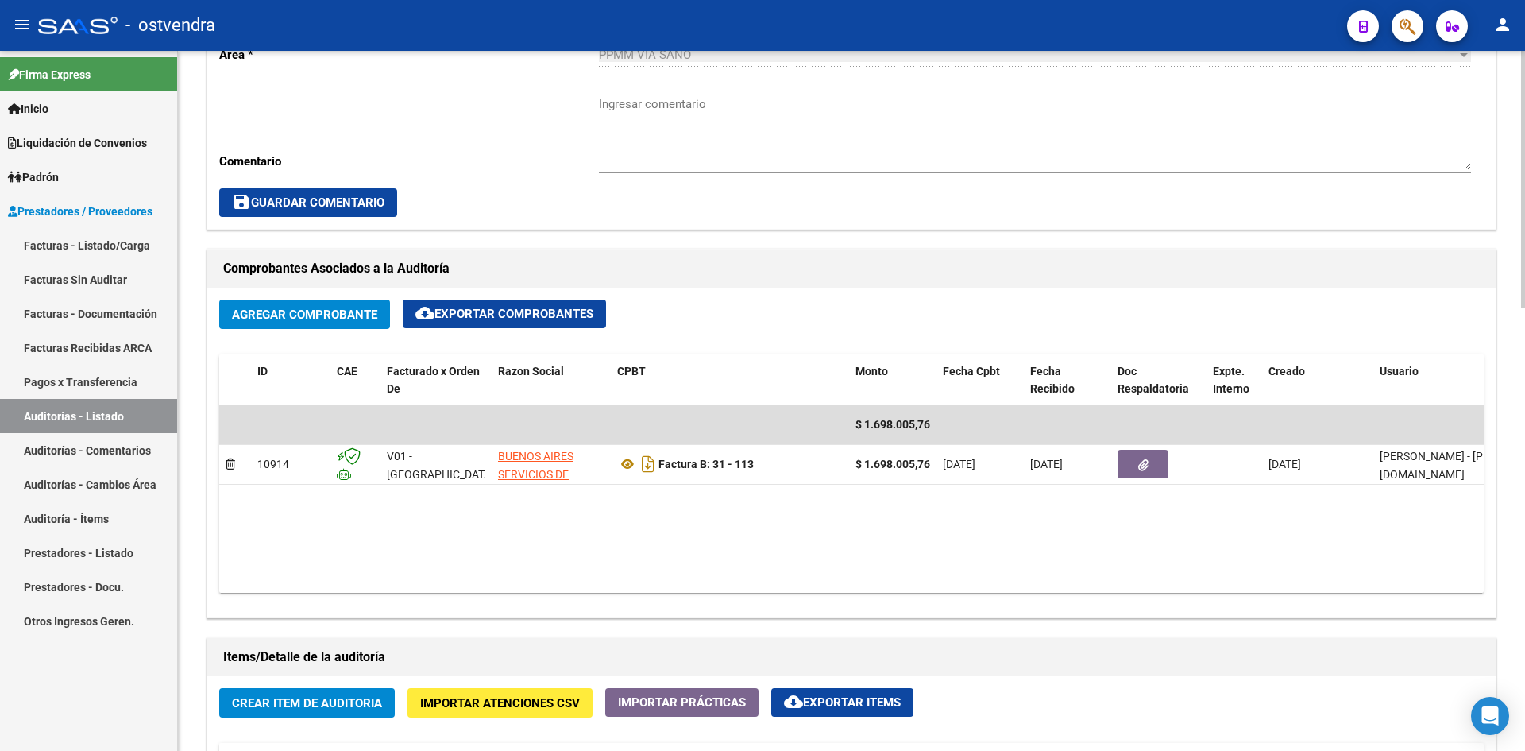
scroll to position [556, 0]
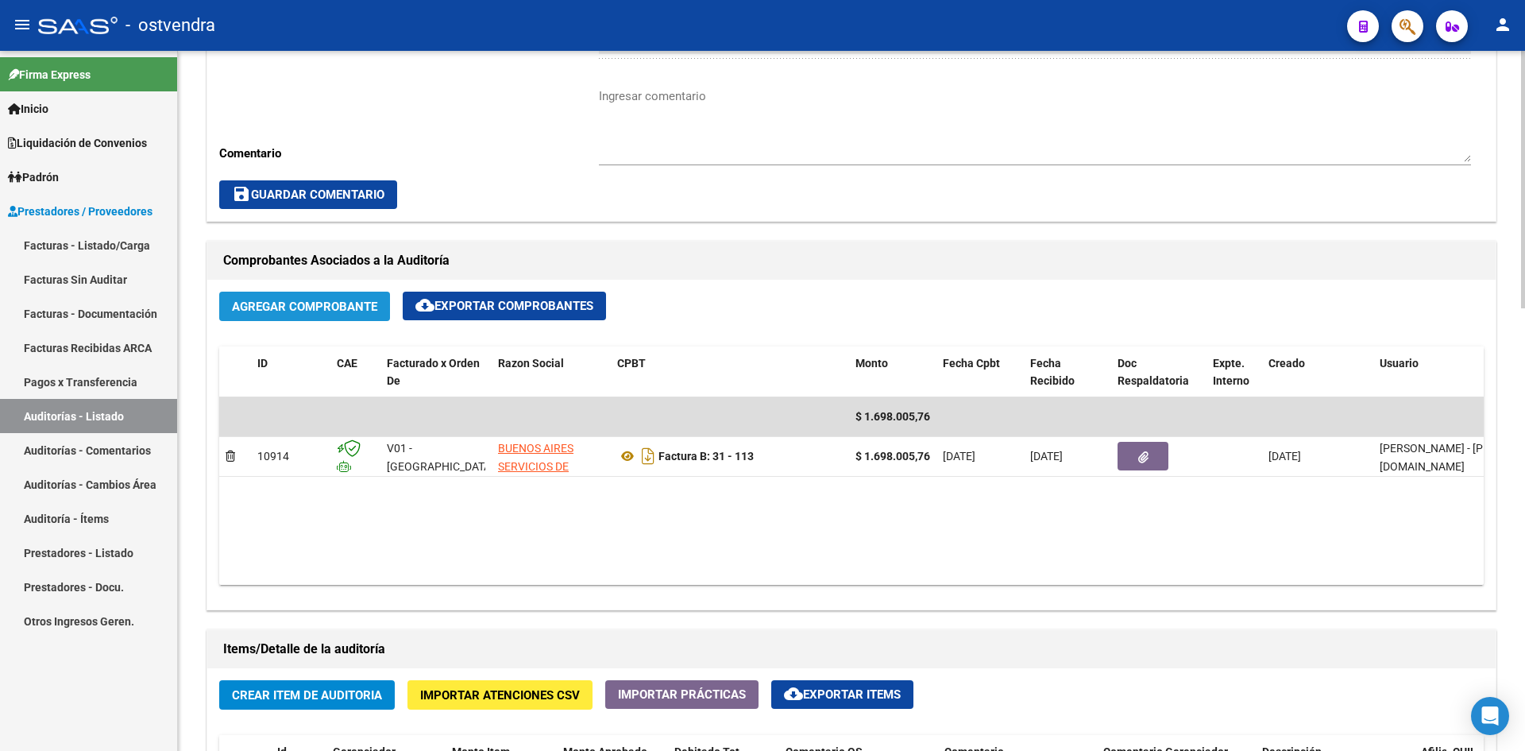
click at [335, 303] on span "Agregar Comprobante" at bounding box center [304, 307] width 145 height 14
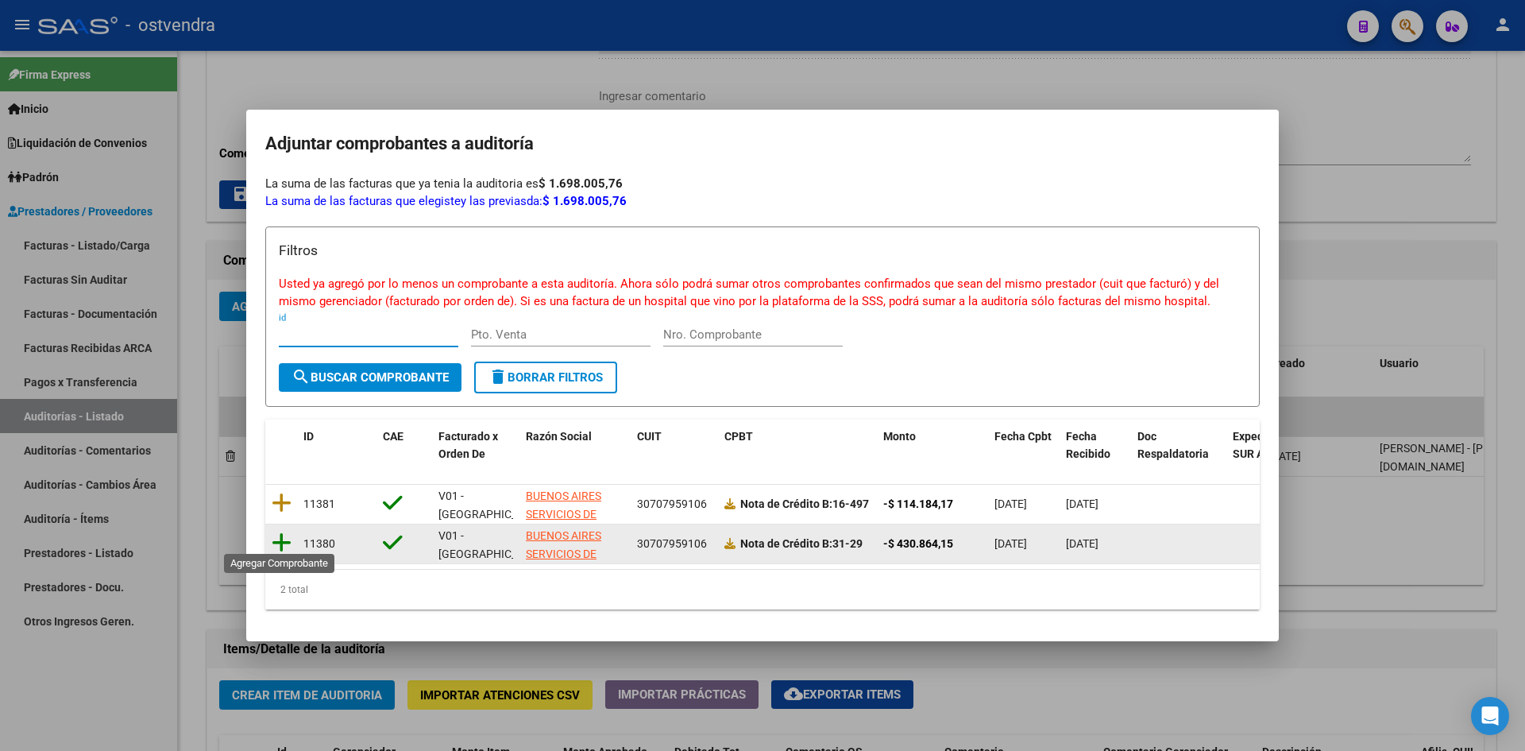
click at [278, 538] on icon at bounding box center [282, 542] width 20 height 22
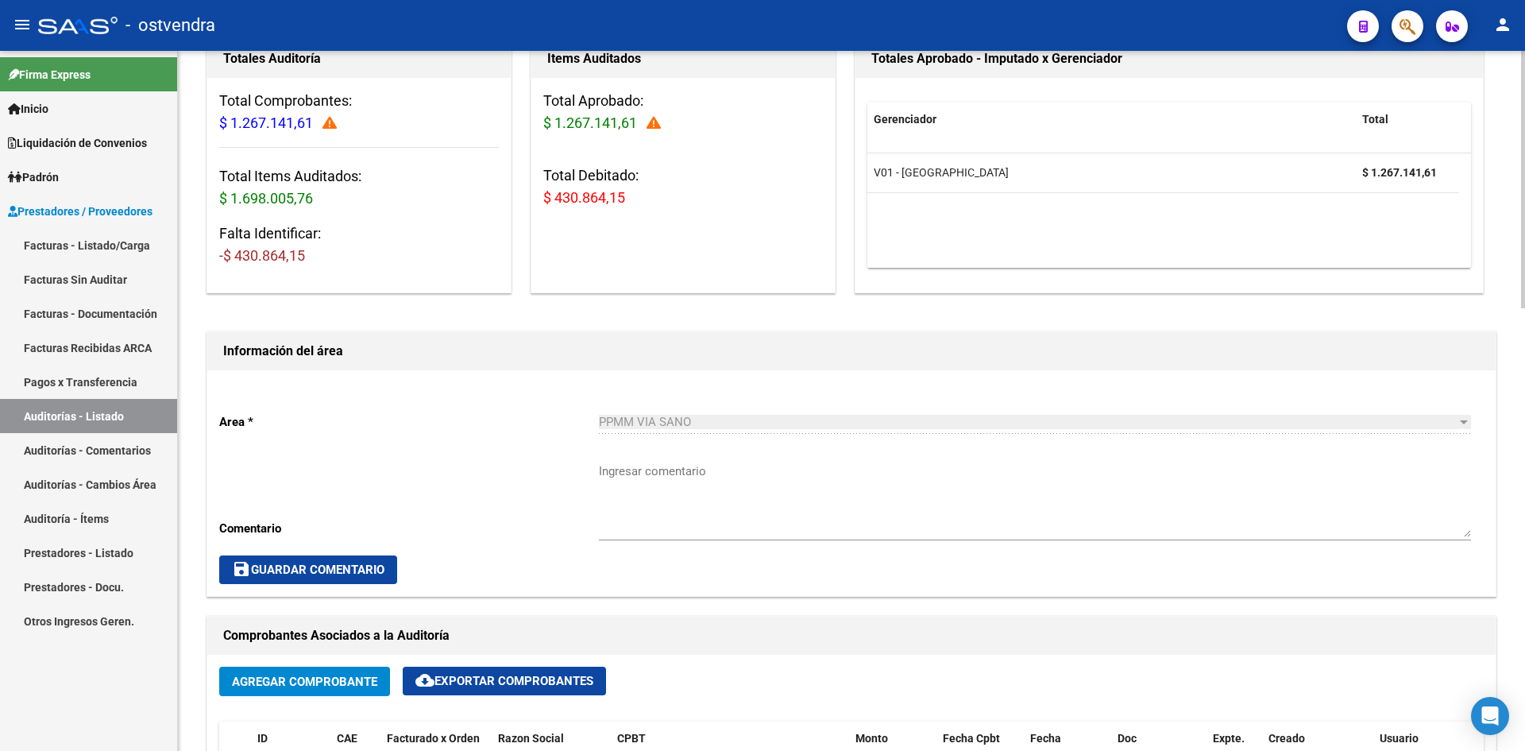
scroll to position [0, 0]
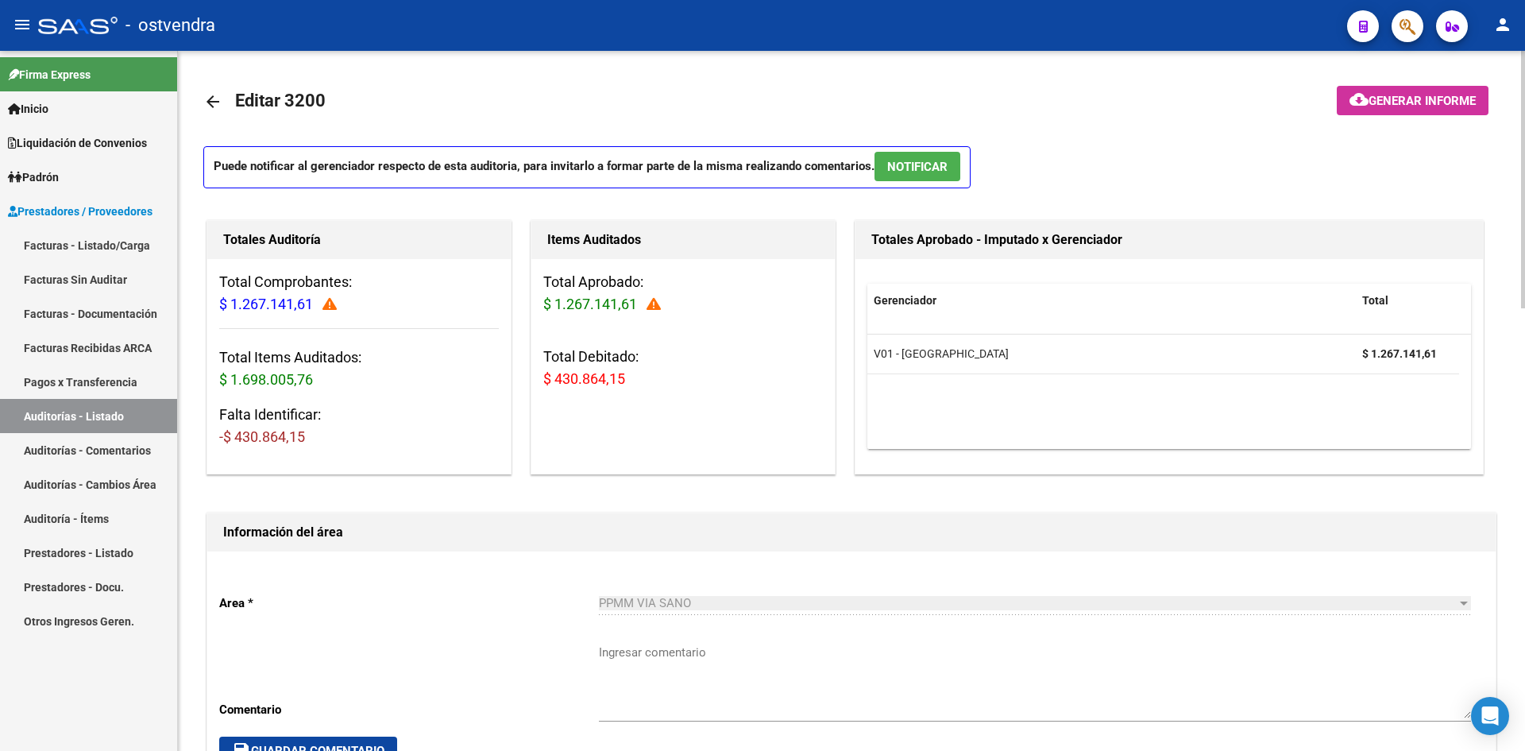
click at [222, 109] on link "arrow_back" at bounding box center [219, 101] width 32 height 37
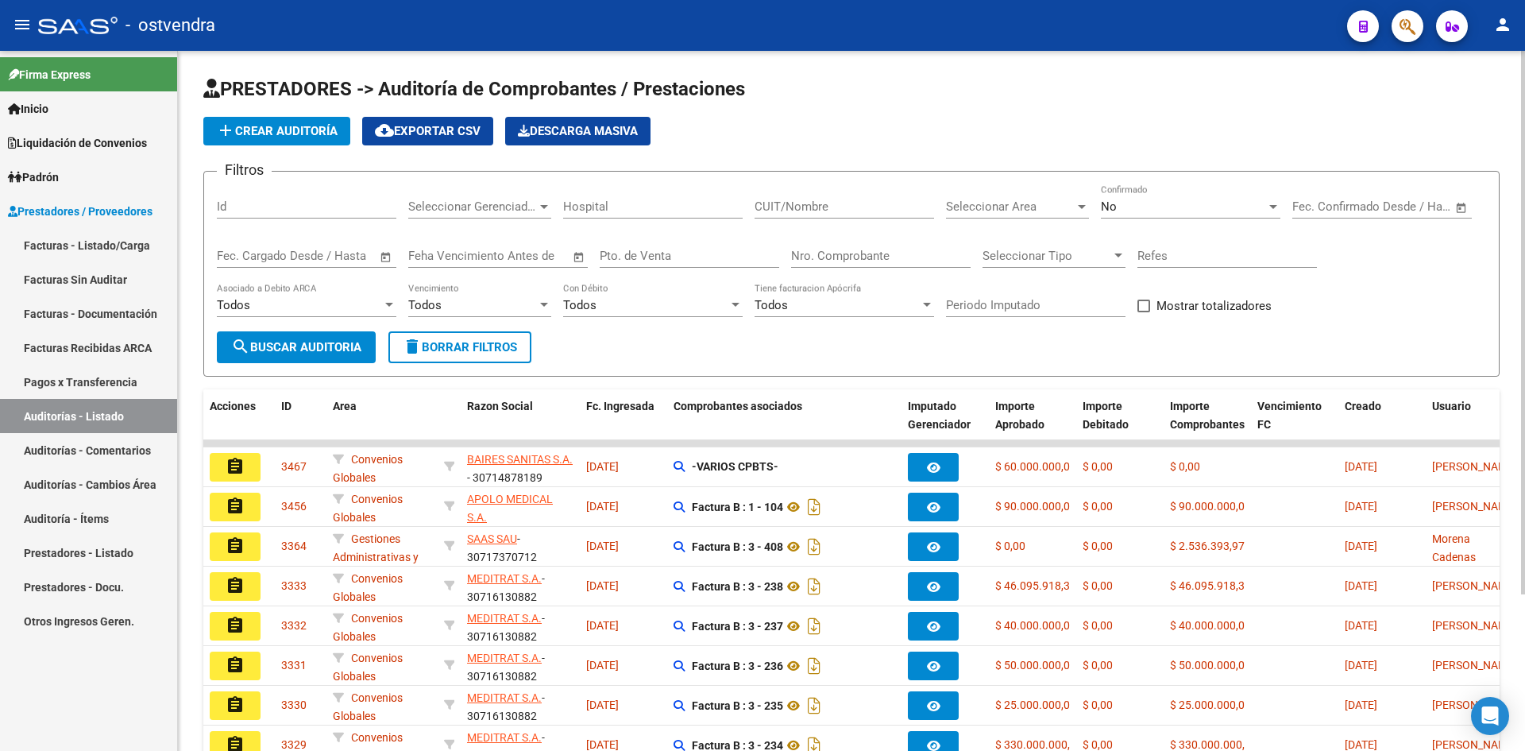
click at [1154, 216] on div "No Confirmado" at bounding box center [1191, 201] width 180 height 34
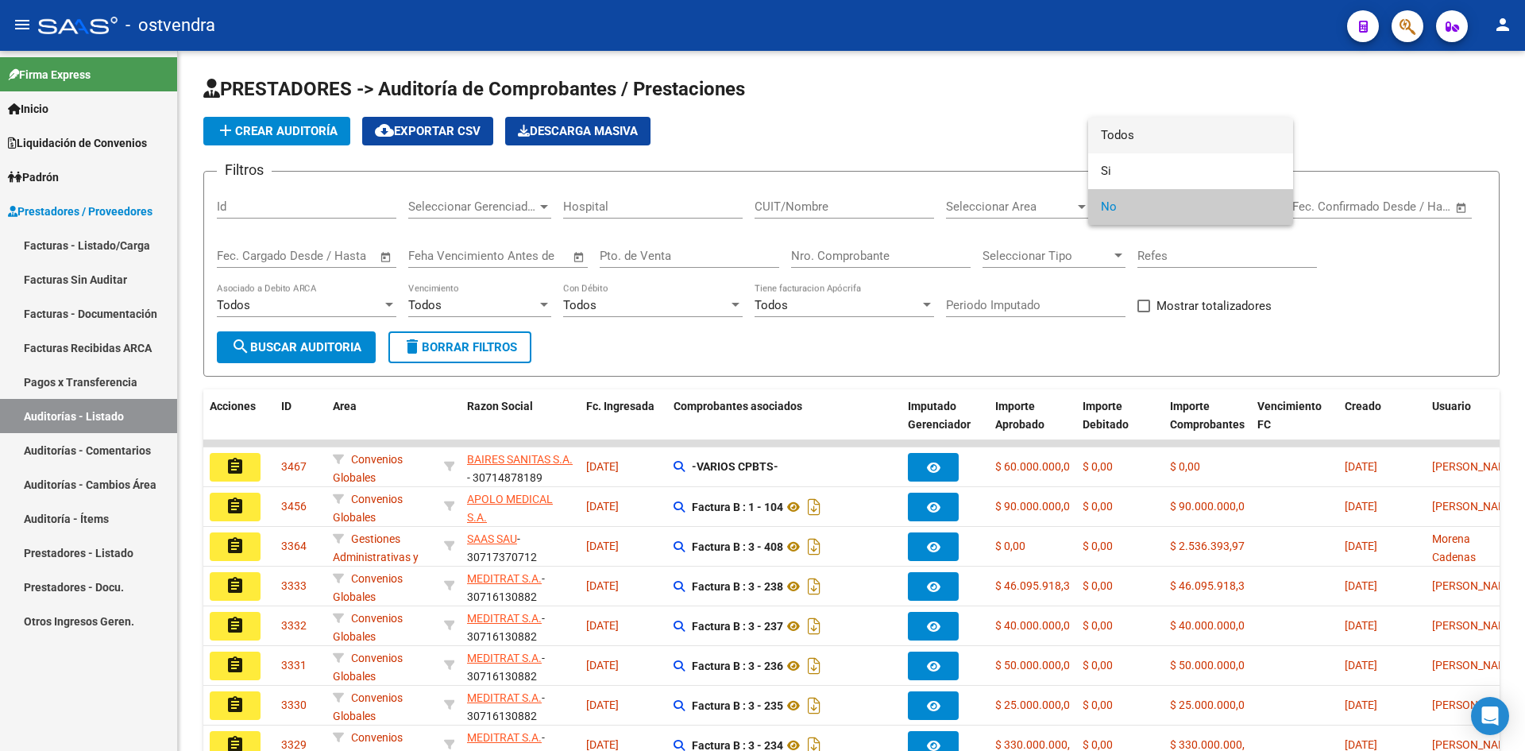
click at [1122, 137] on span "Todos" at bounding box center [1191, 136] width 180 height 36
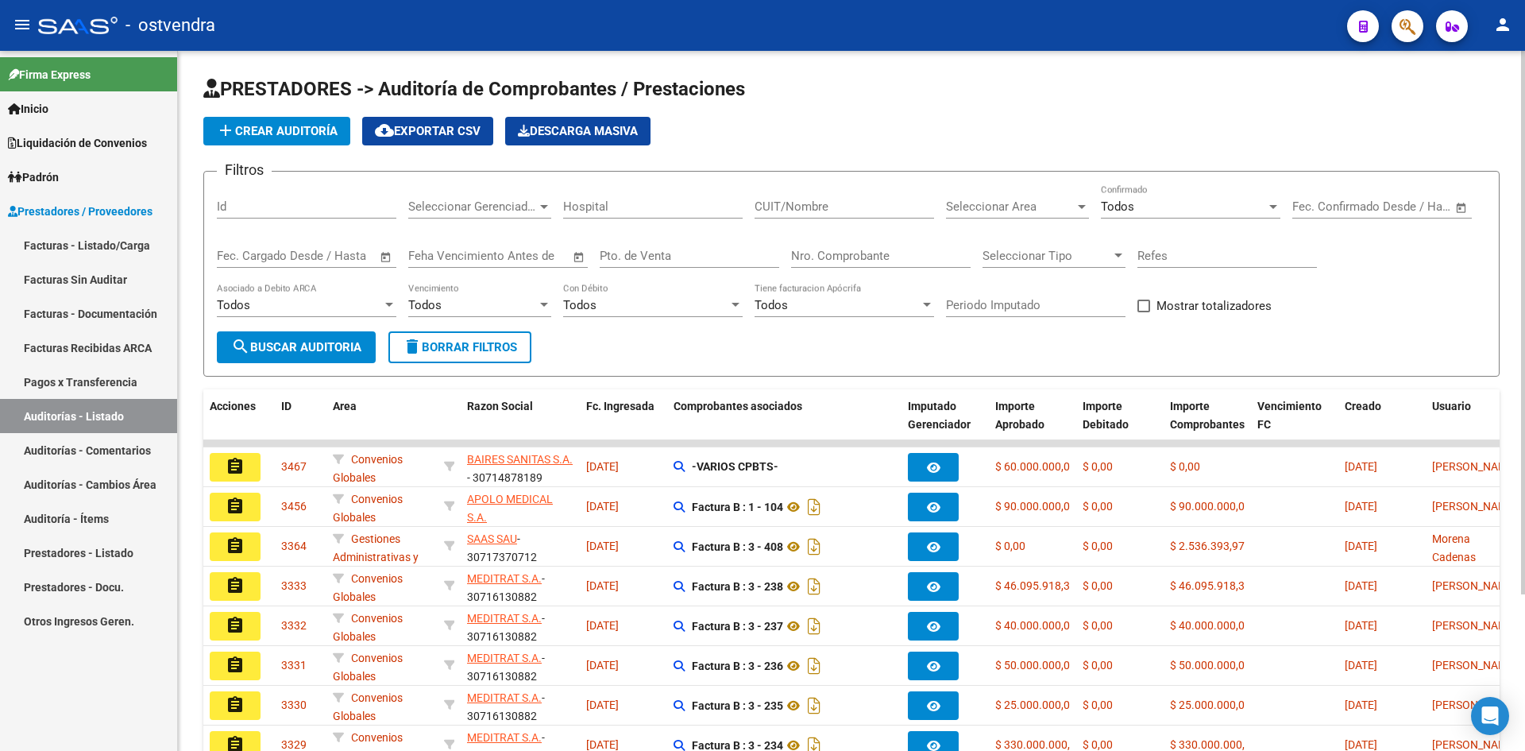
click at [894, 245] on div "Nro. Comprobante" at bounding box center [881, 251] width 180 height 34
click at [894, 249] on input "Nro. Comprobante" at bounding box center [881, 256] width 180 height 14
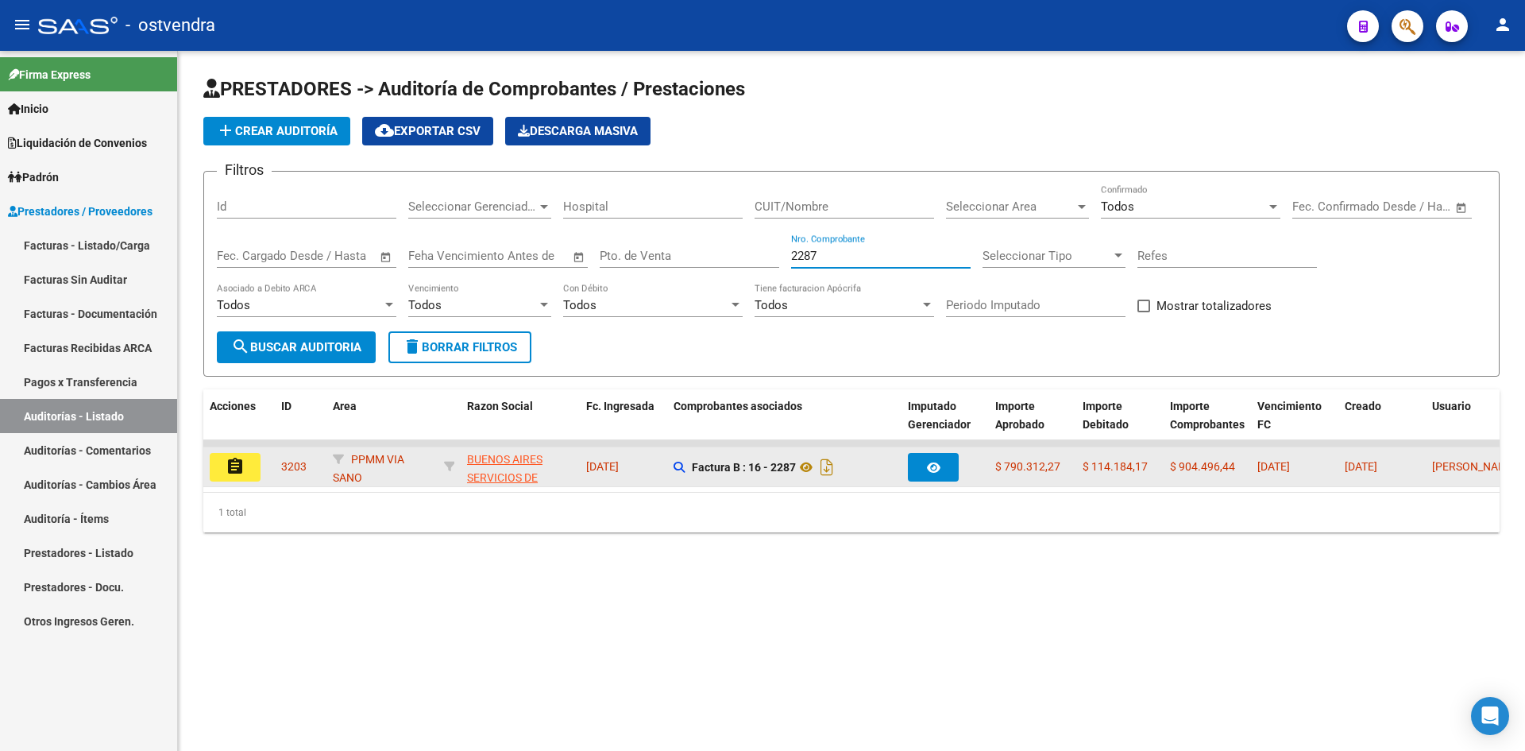
type input "2287"
click at [240, 462] on mat-icon "assignment" at bounding box center [235, 466] width 19 height 19
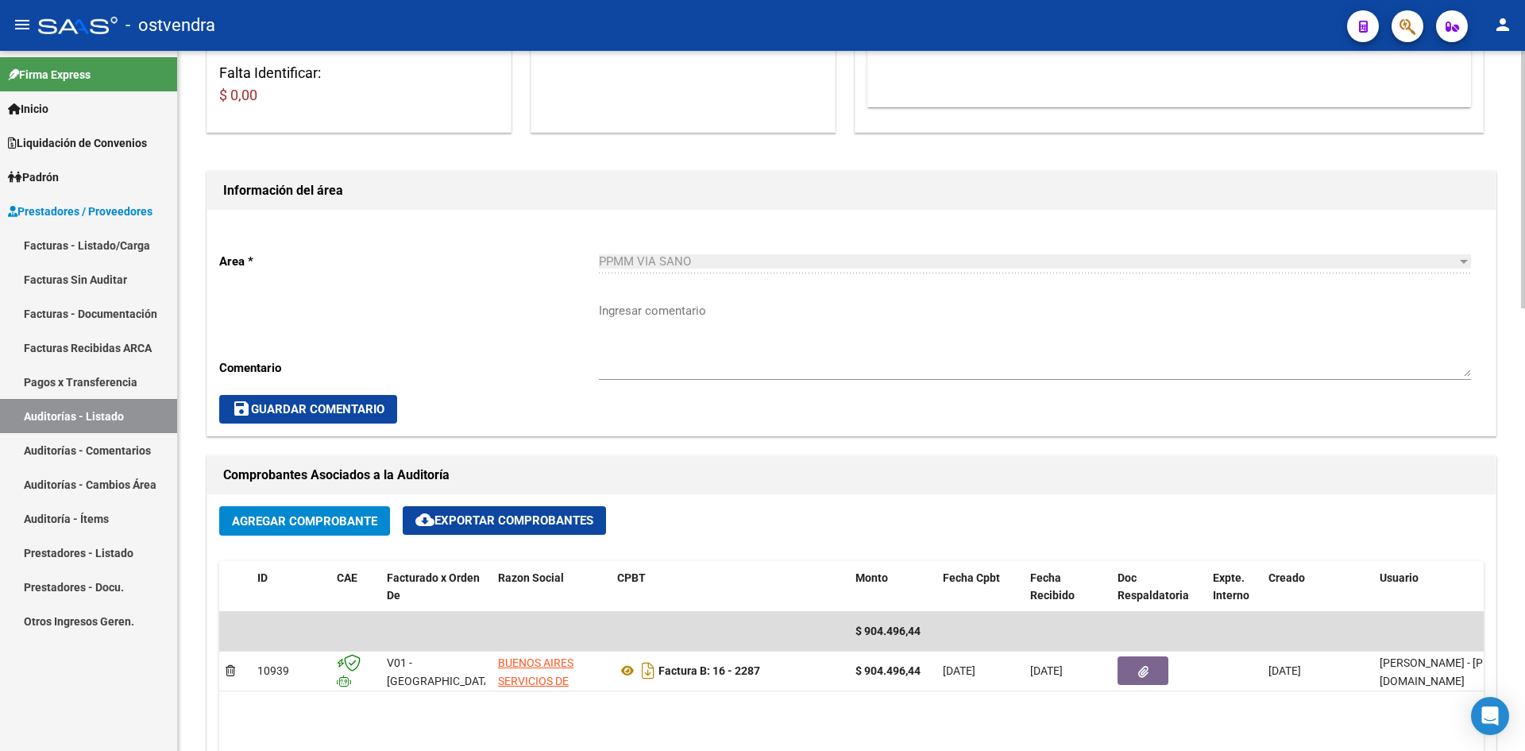
scroll to position [397, 0]
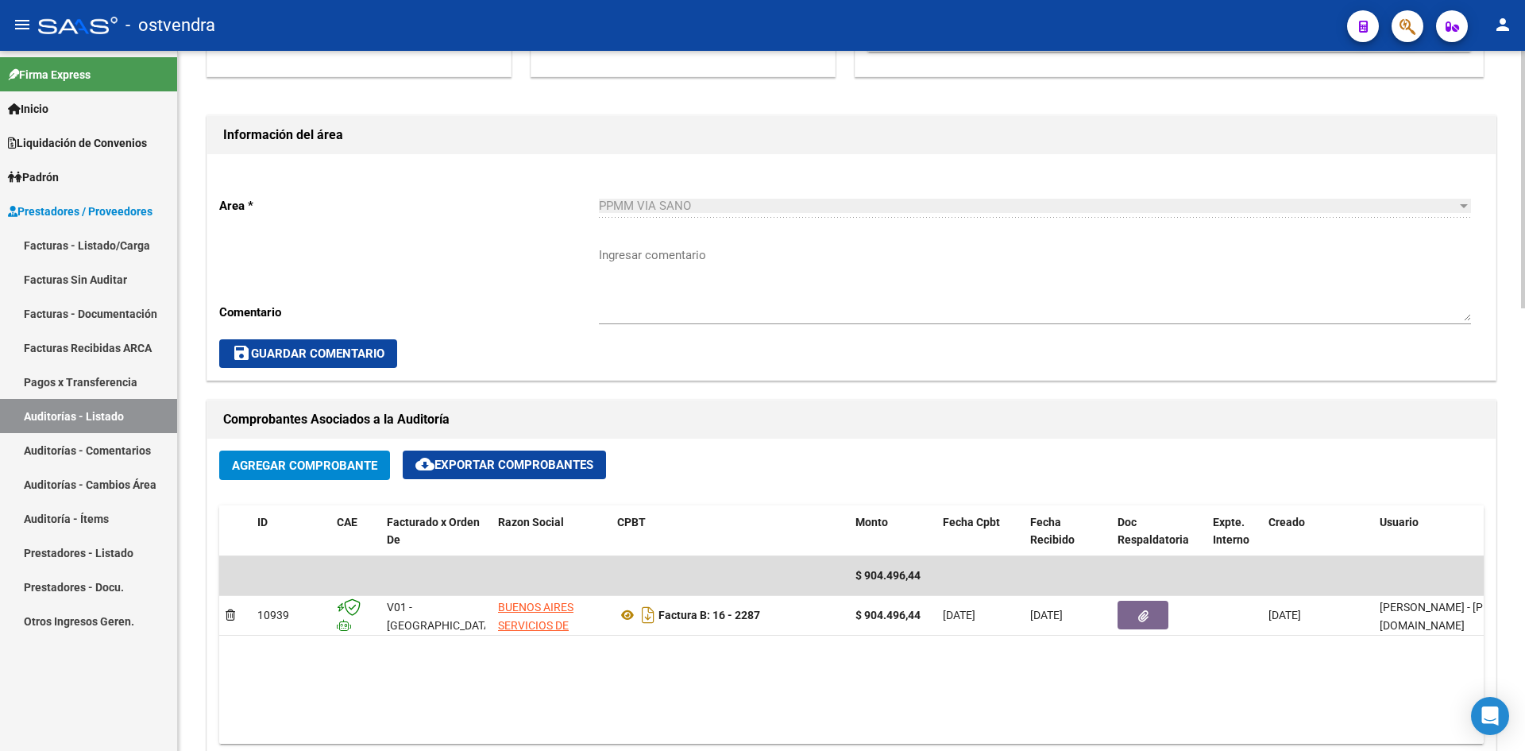
click at [338, 469] on span "Agregar Comprobante" at bounding box center [304, 465] width 145 height 14
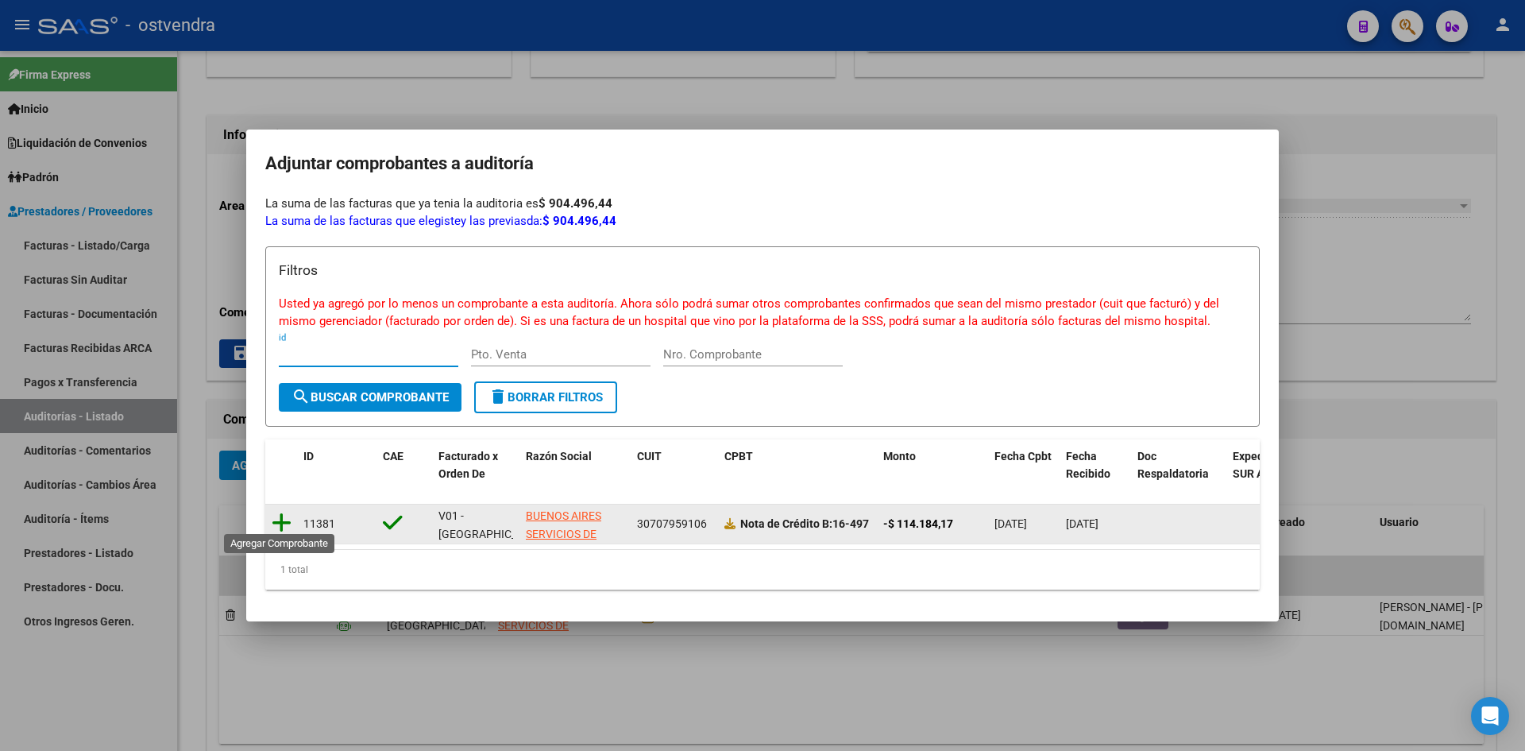
click at [281, 517] on icon at bounding box center [282, 523] width 20 height 22
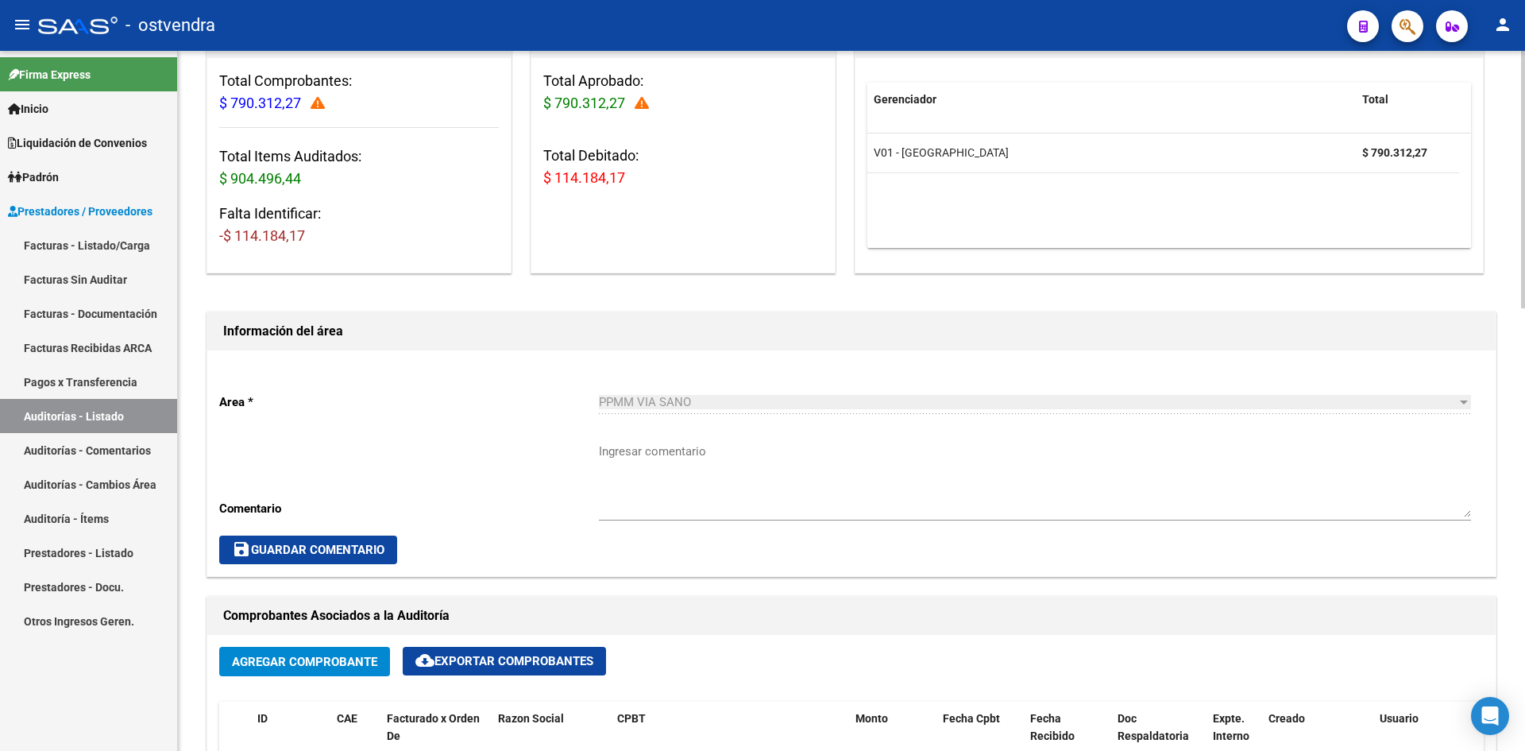
scroll to position [0, 0]
